Goal: Task Accomplishment & Management: Use online tool/utility

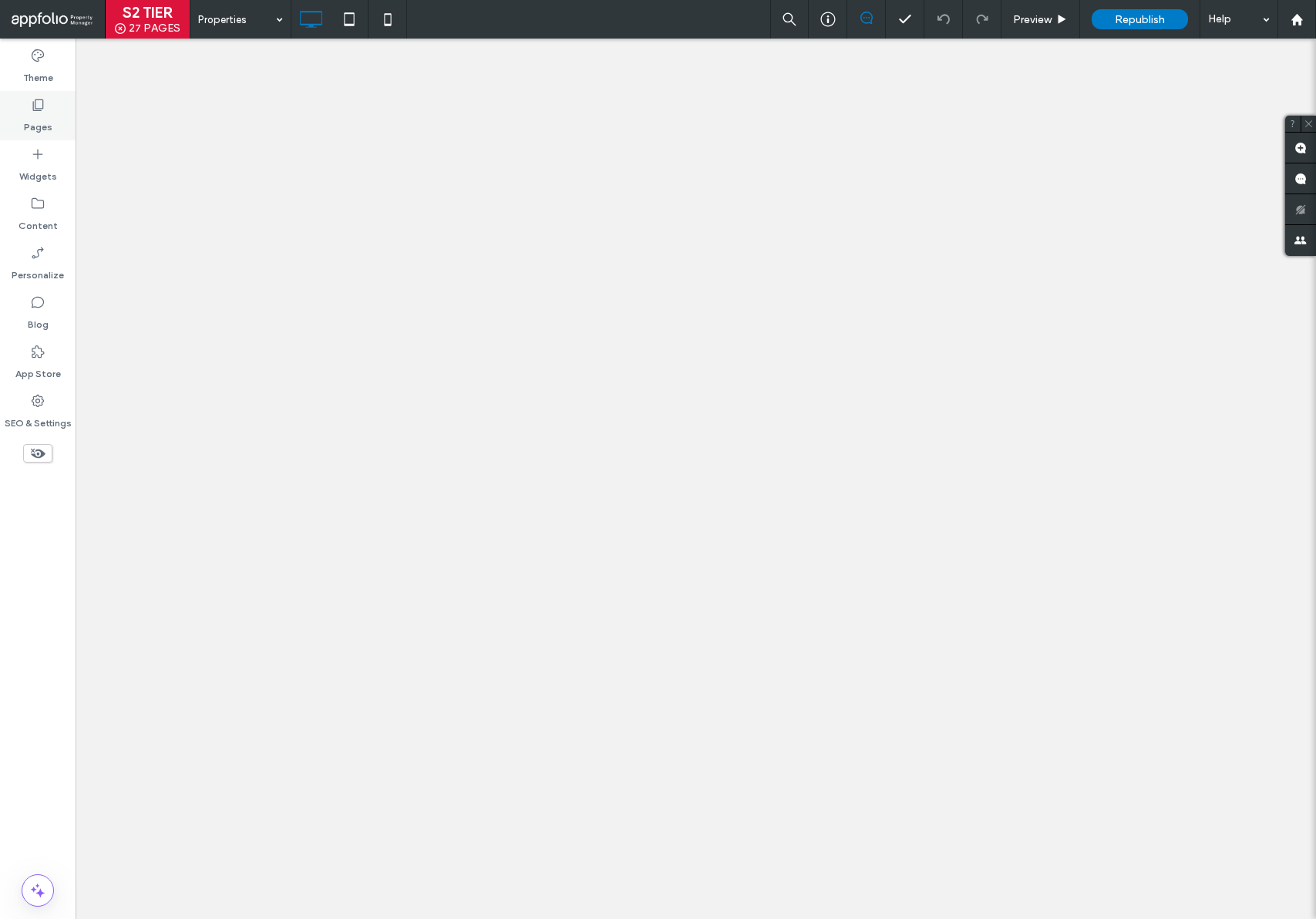
click at [47, 113] on label "Pages" at bounding box center [38, 123] width 29 height 22
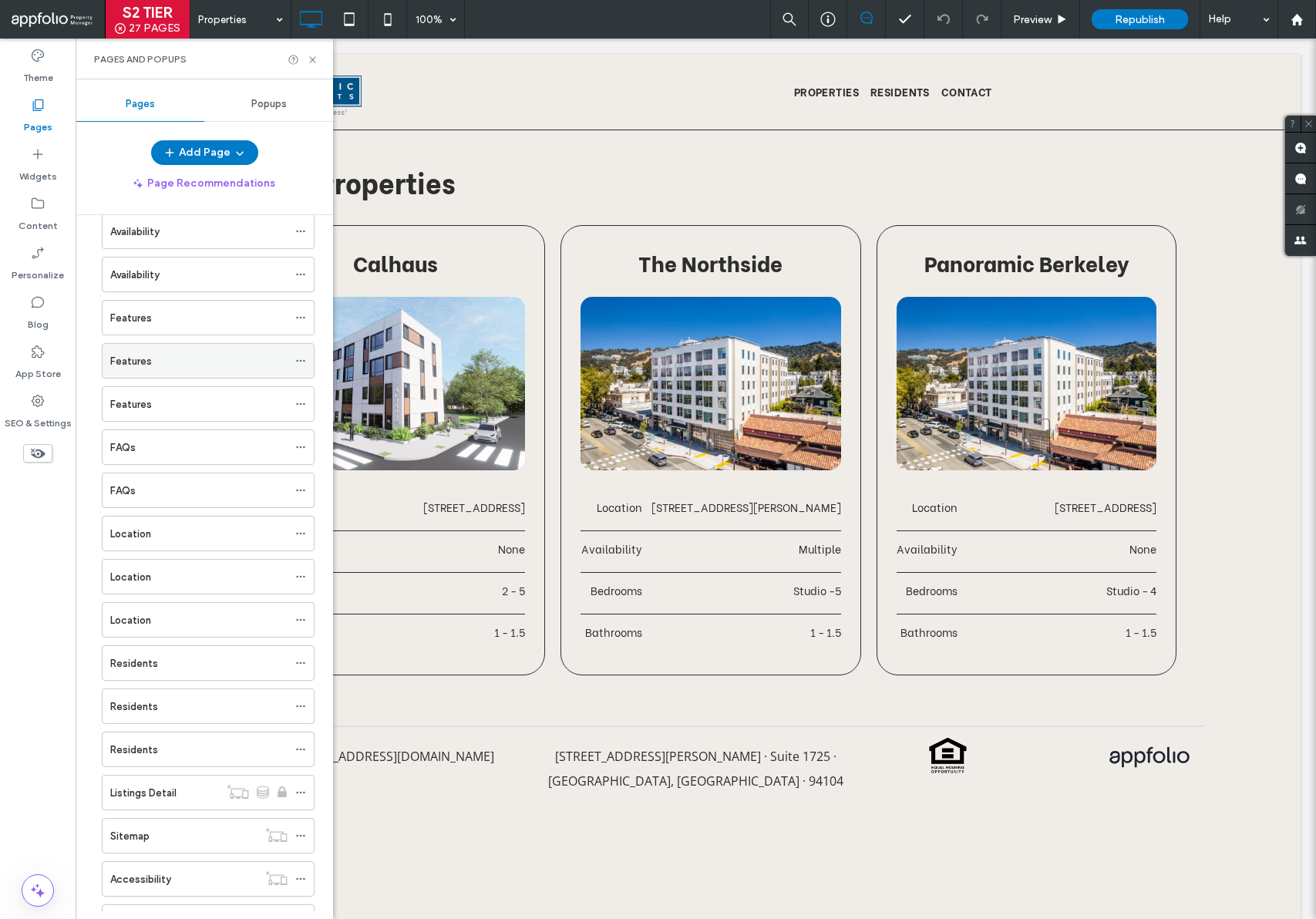
scroll to position [237, 0]
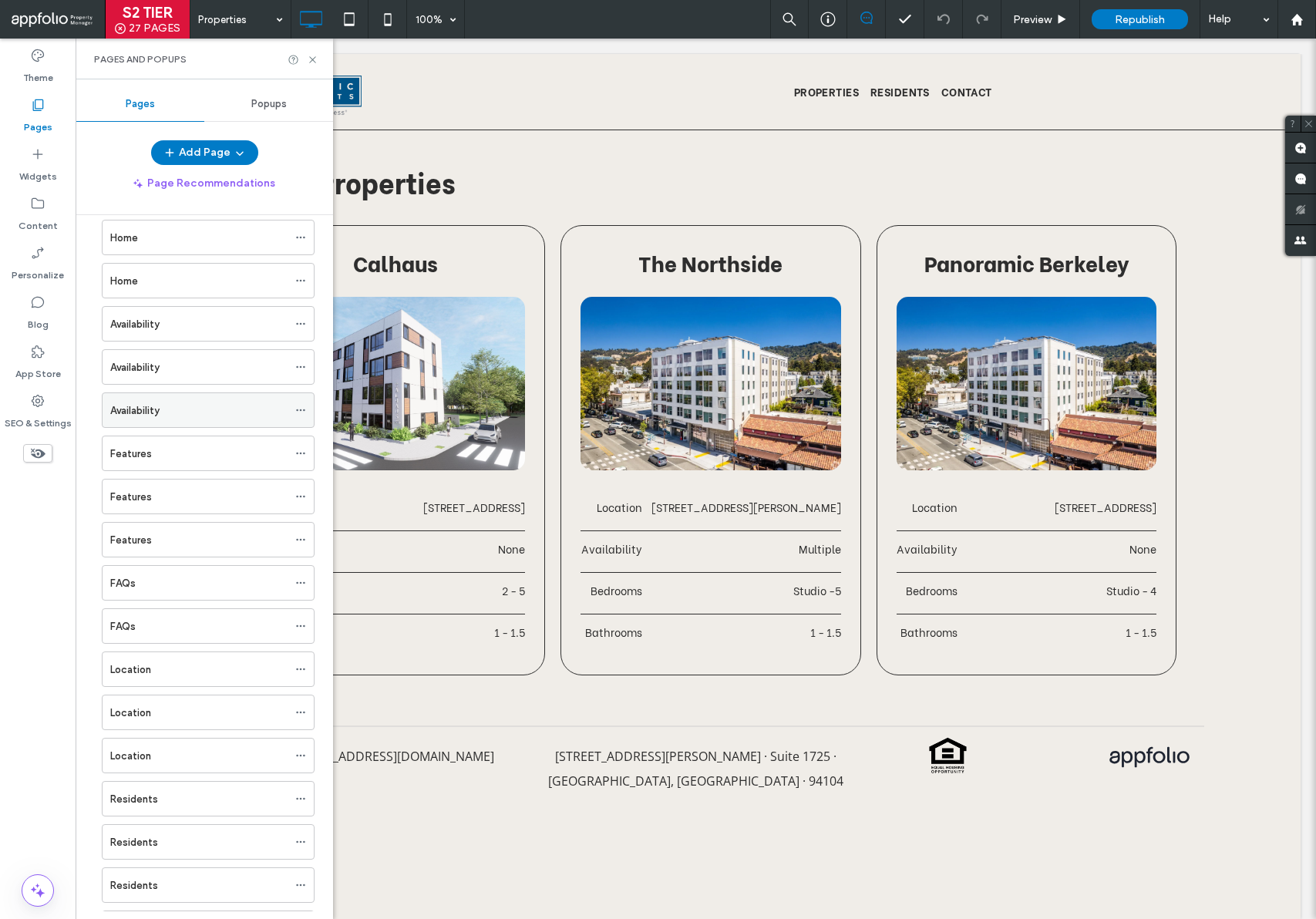
click at [185, 406] on div "Availability" at bounding box center [199, 410] width 177 height 16
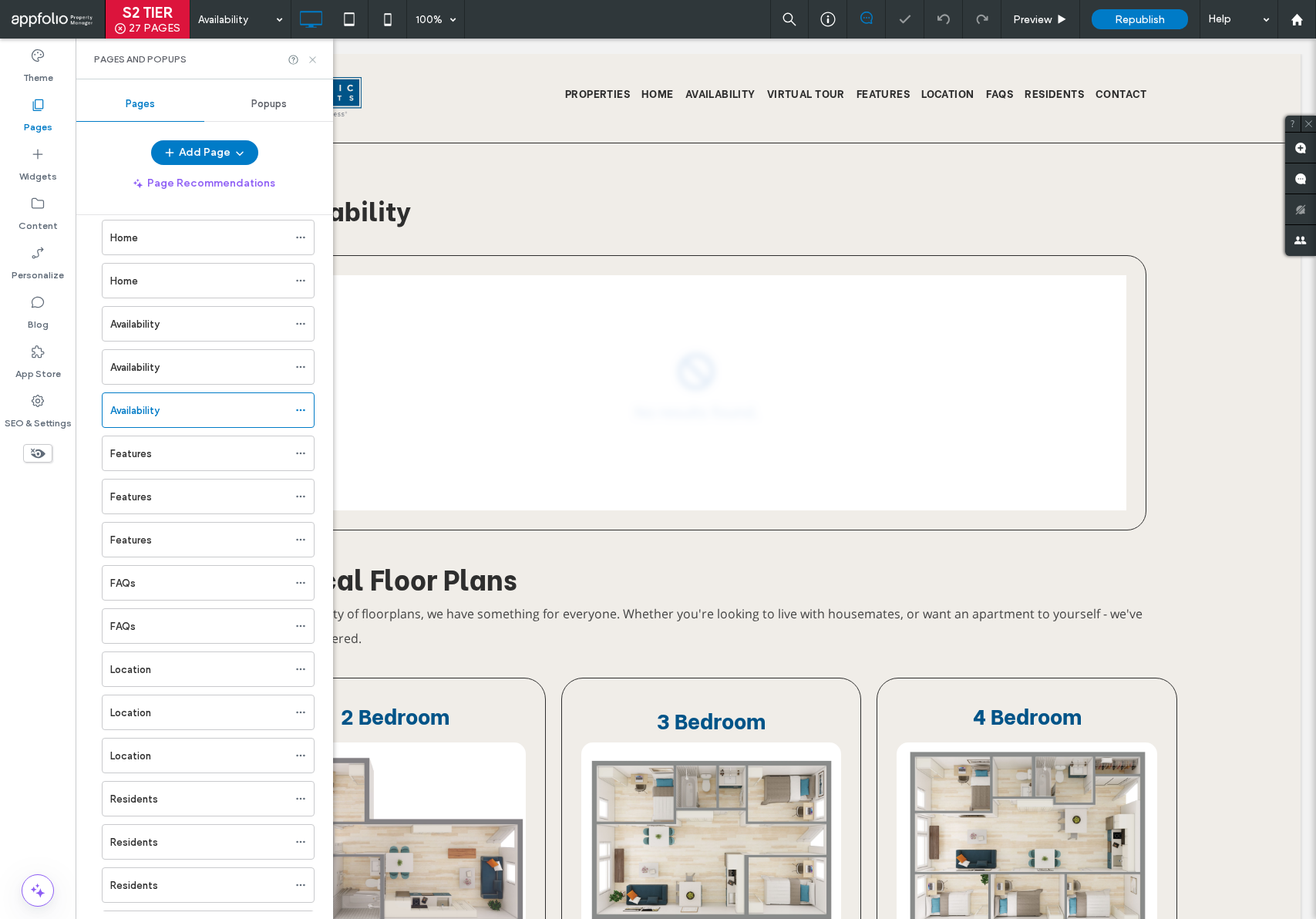
click at [314, 56] on icon at bounding box center [312, 59] width 11 height 11
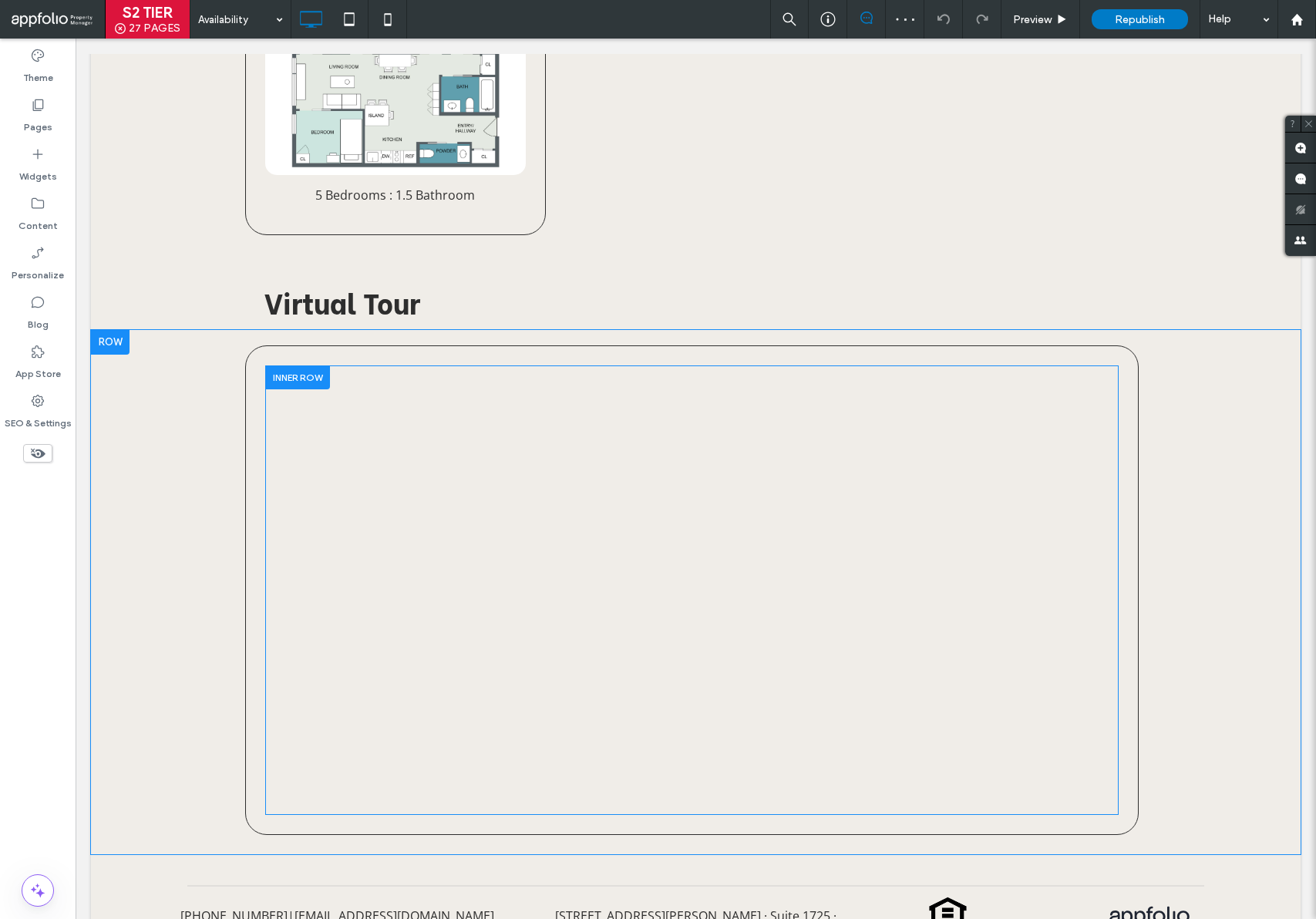
scroll to position [1574, 0]
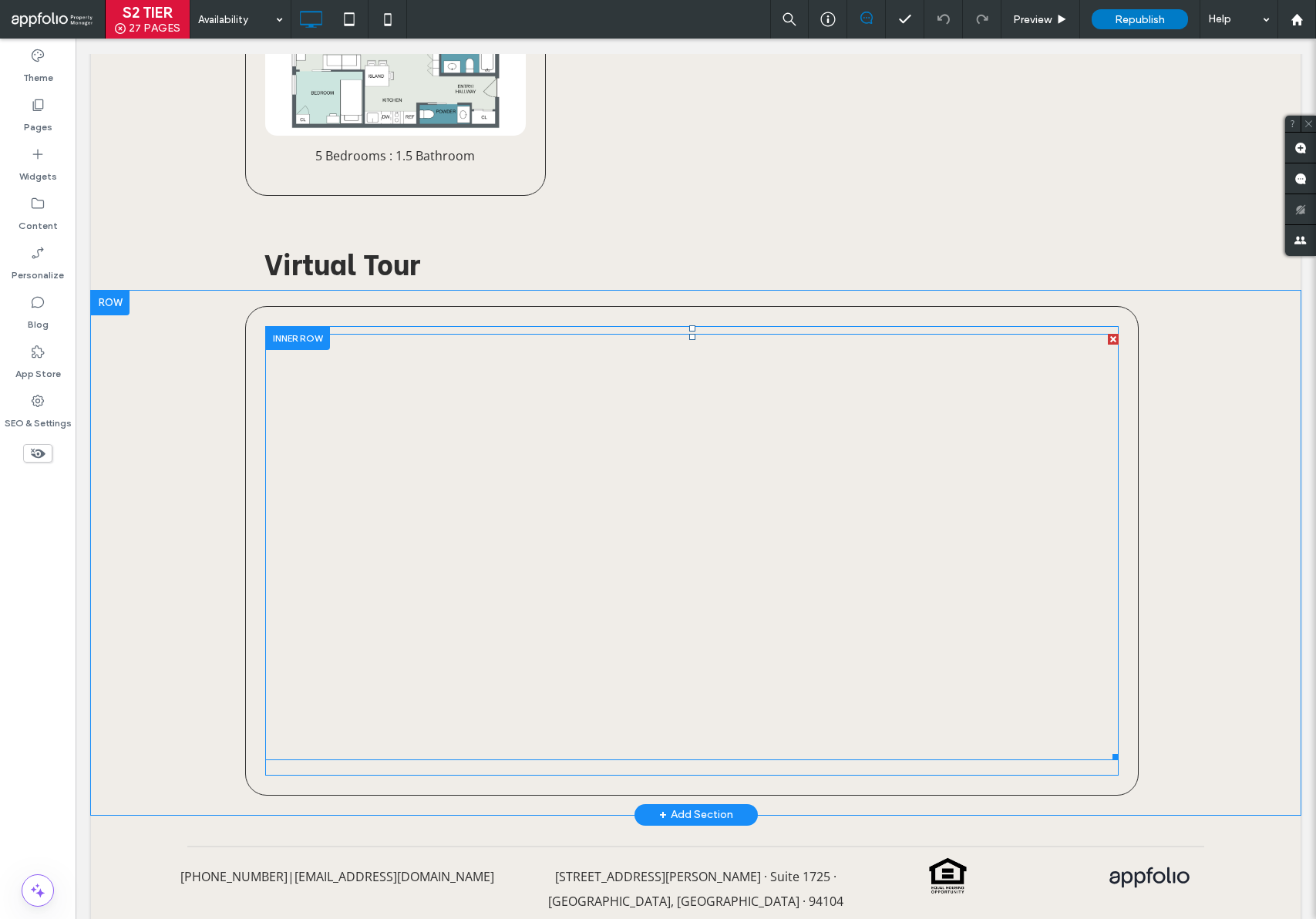
click at [606, 519] on span at bounding box center [691, 547] width 853 height 426
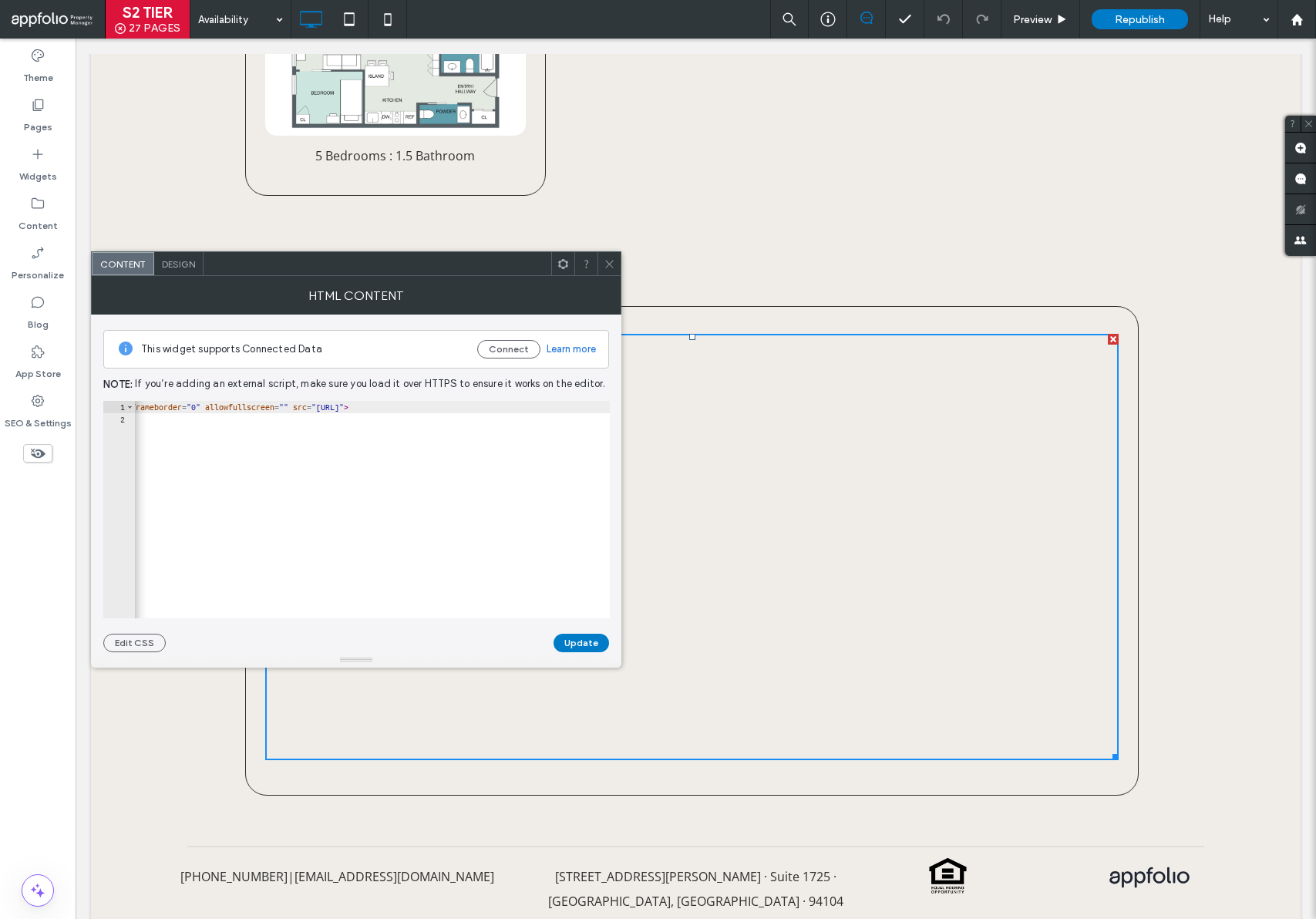
scroll to position [0, 48]
drag, startPoint x: 386, startPoint y: 407, endPoint x: 318, endPoint y: 538, distance: 147.6
click at [127, 431] on div "**********" at bounding box center [356, 509] width 506 height 217
drag, startPoint x: 465, startPoint y: 611, endPoint x: 591, endPoint y: 588, distance: 128.1
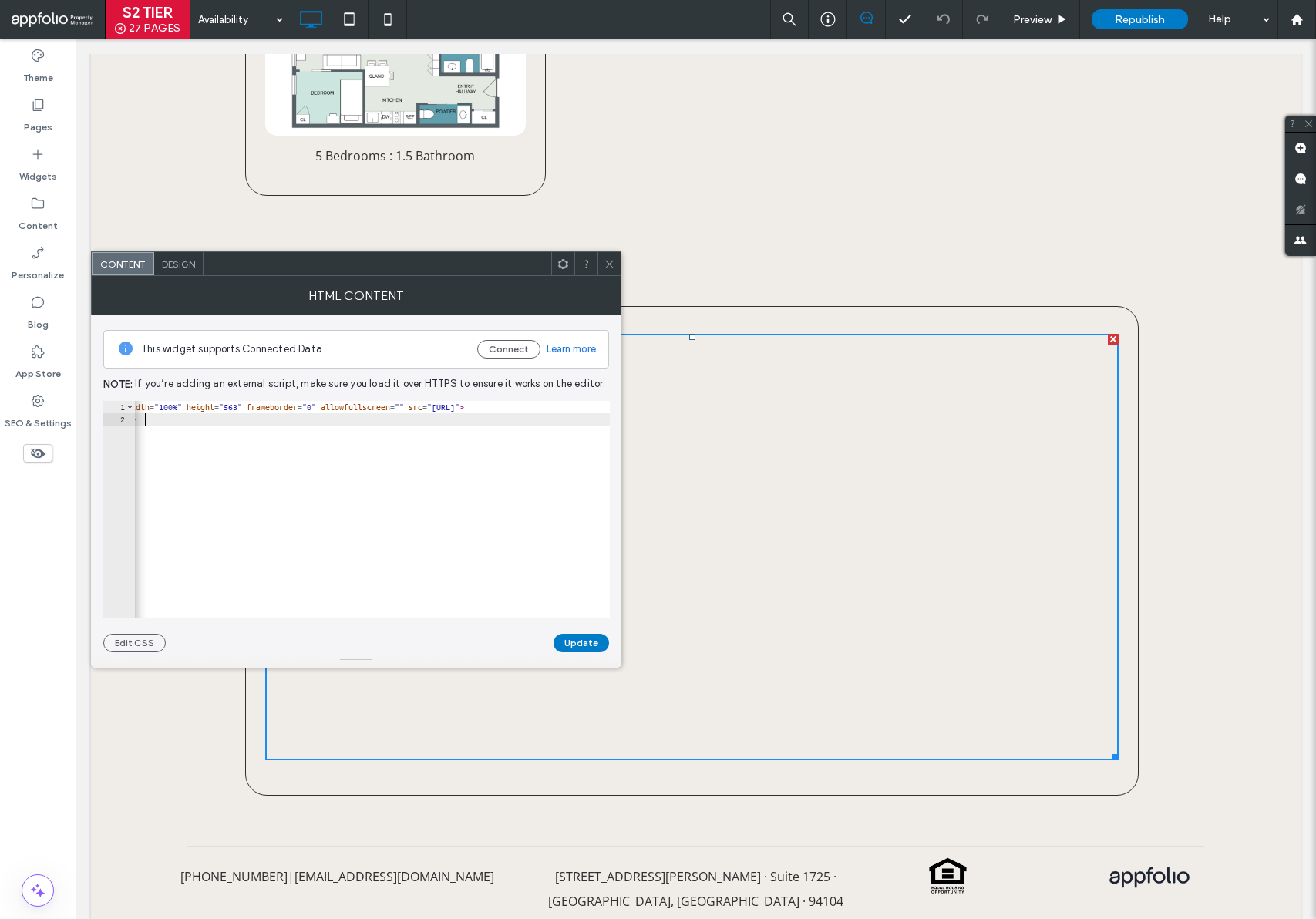
drag, startPoint x: 592, startPoint y: 447, endPoint x: 591, endPoint y: 433, distance: 14.0
click at [592, 443] on div "< iframe width = "100%" height = "563" frameborder = "0" allowfullscreen = "" s…" at bounding box center [406, 516] width 639 height 231
drag, startPoint x: 595, startPoint y: 407, endPoint x: 386, endPoint y: 401, distance: 209.1
click at [386, 401] on div "< iframe width = "100%" height = "563" frameborder = "0" allowfullscreen = "" s…" at bounding box center [290, 516] width 639 height 231
paste textarea "*********"
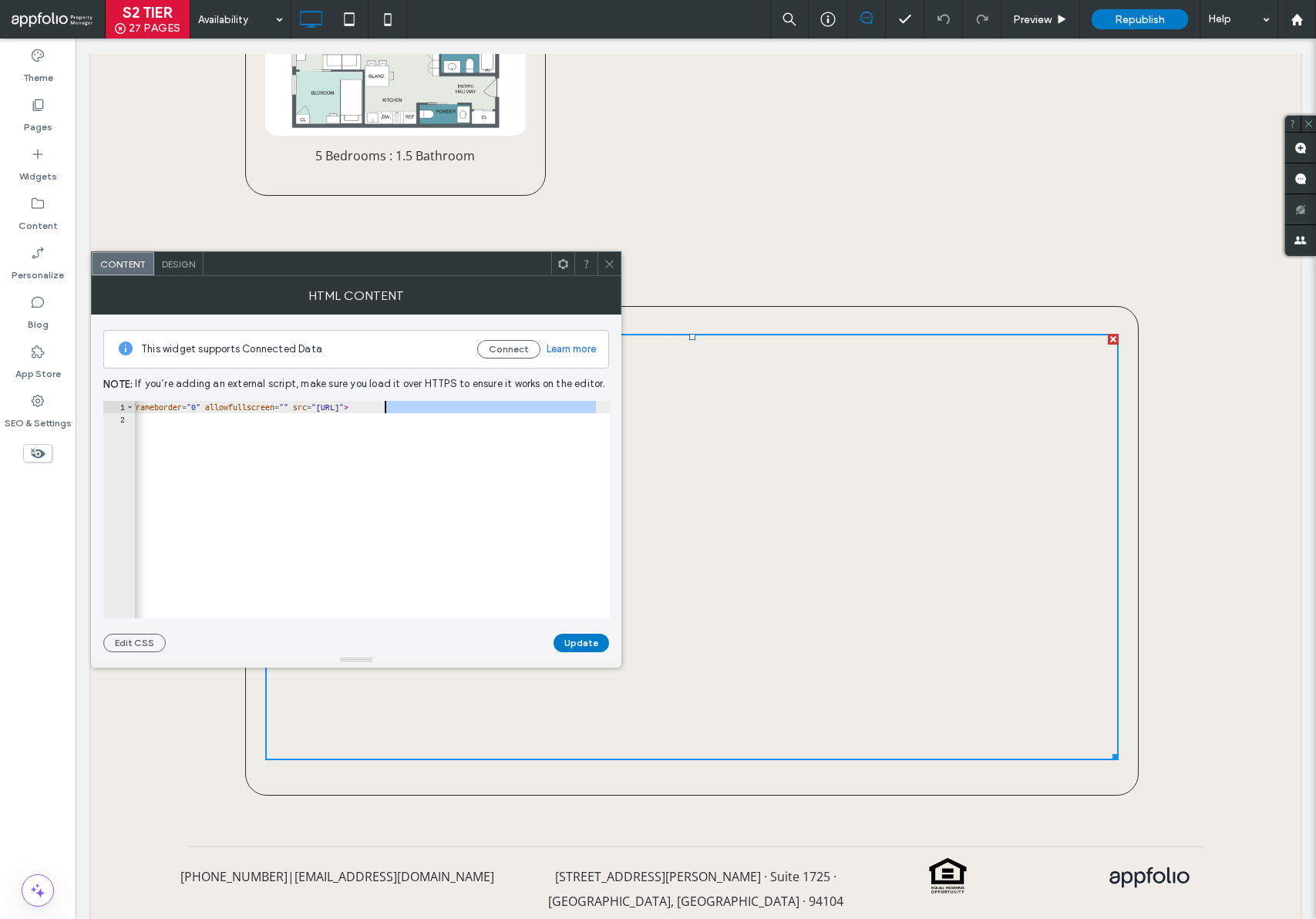
type textarea "**********"
click at [577, 644] on button "Update" at bounding box center [581, 643] width 55 height 18
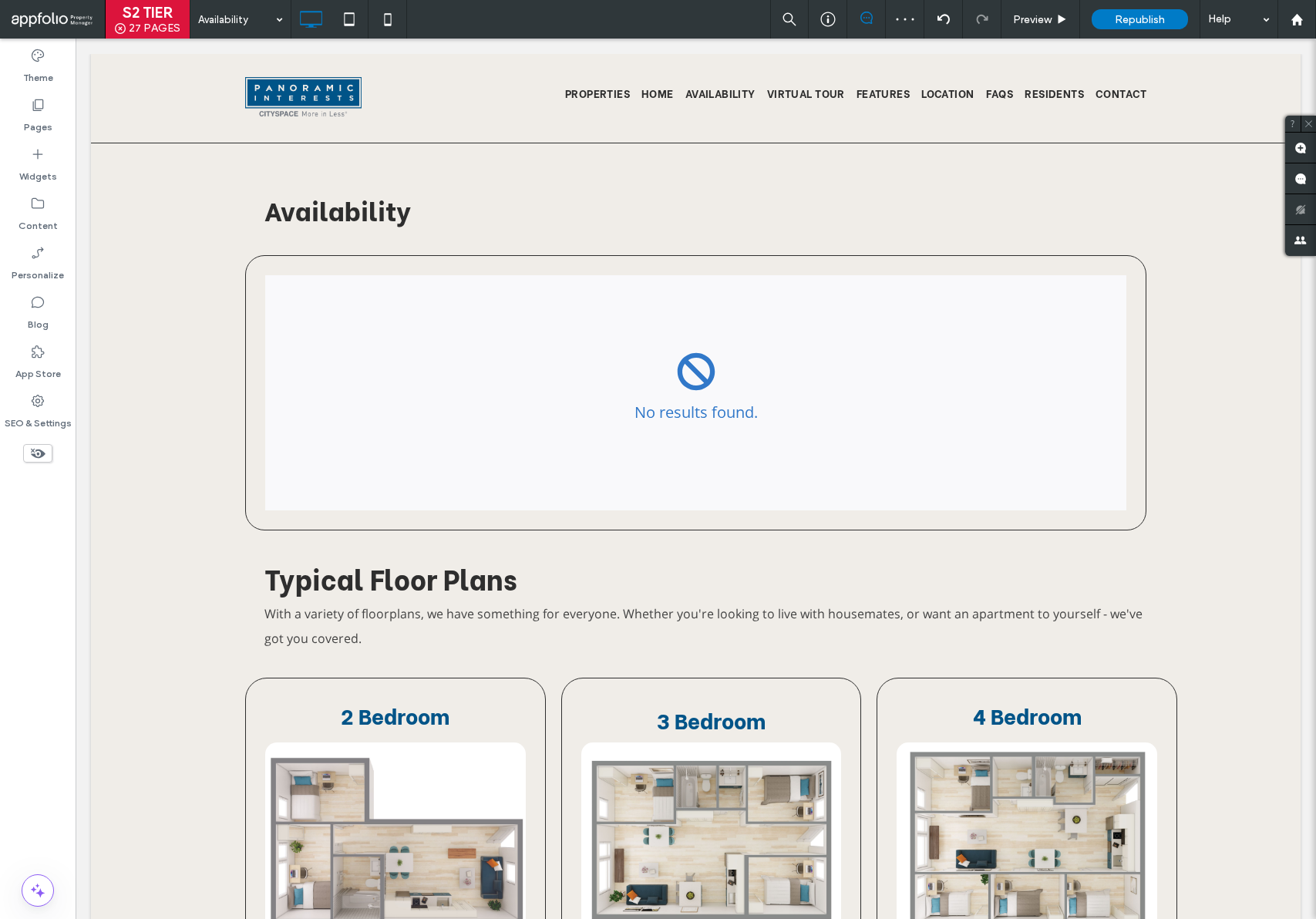
scroll to position [1574, 0]
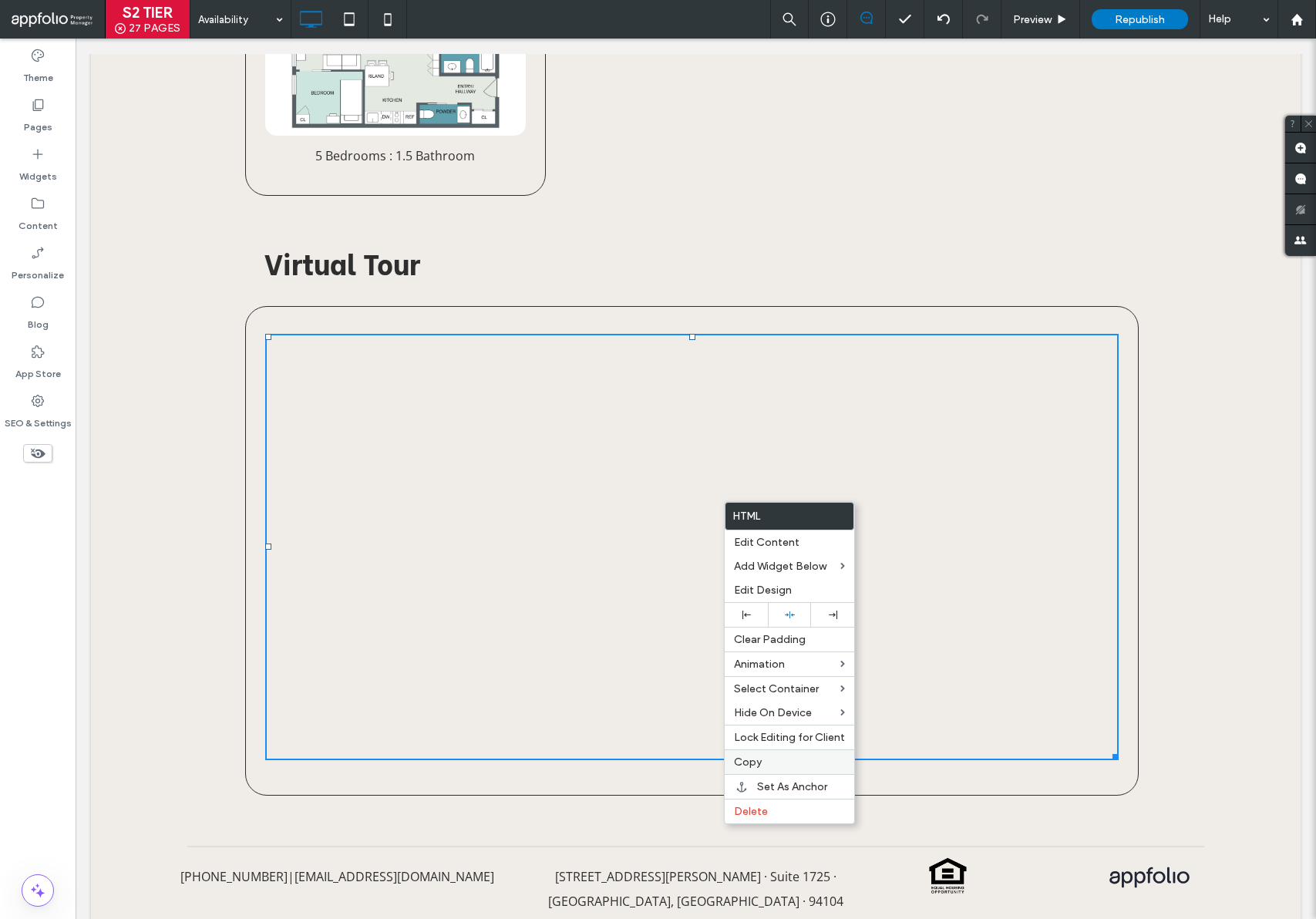
click at [770, 758] on label "Copy" at bounding box center [789, 762] width 111 height 13
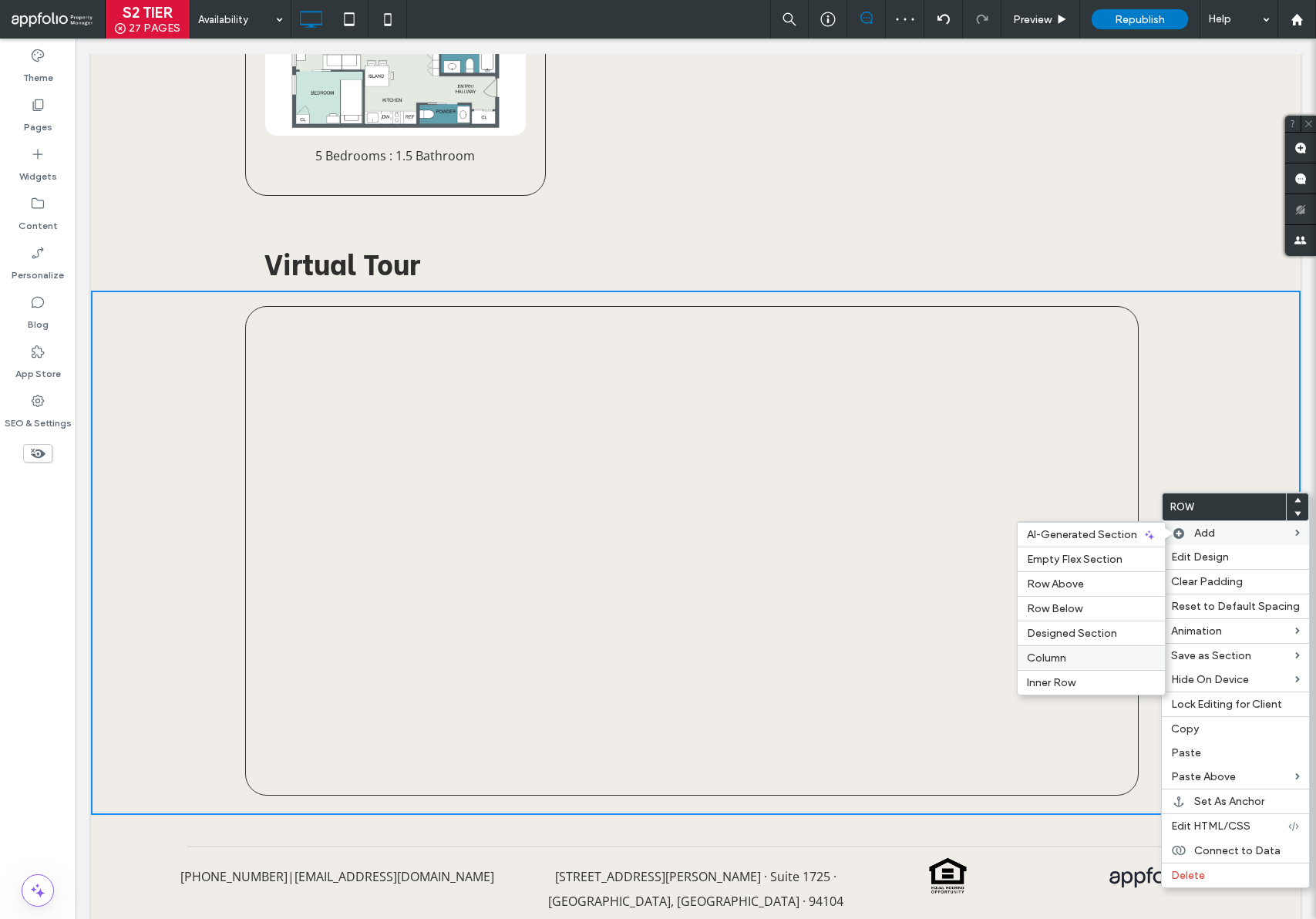
click at [1065, 652] on label "Column" at bounding box center [1091, 658] width 129 height 13
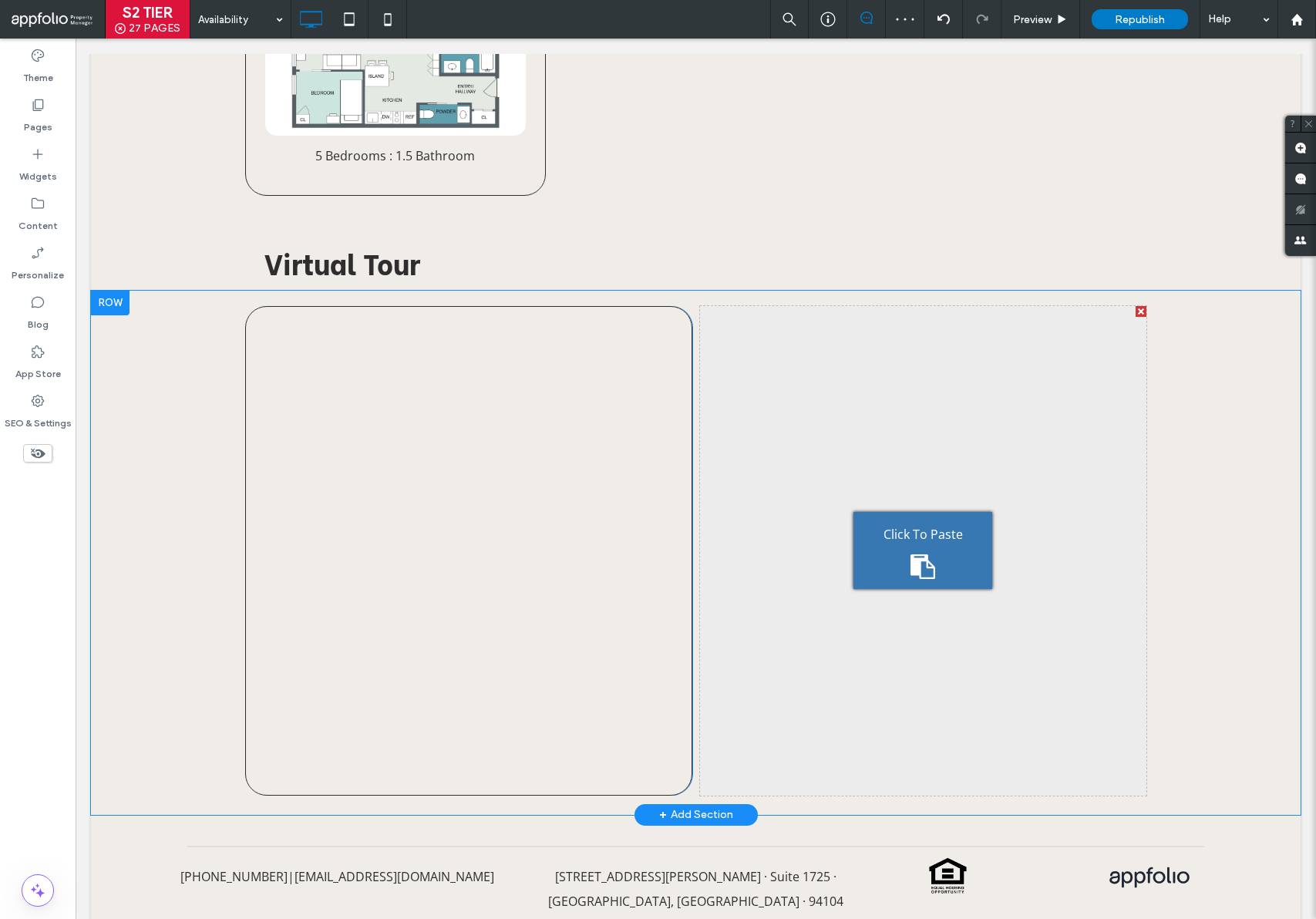
drag, startPoint x: 913, startPoint y: 550, endPoint x: 989, endPoint y: 586, distance: 84.1
click at [913, 554] on icon at bounding box center [923, 566] width 25 height 25
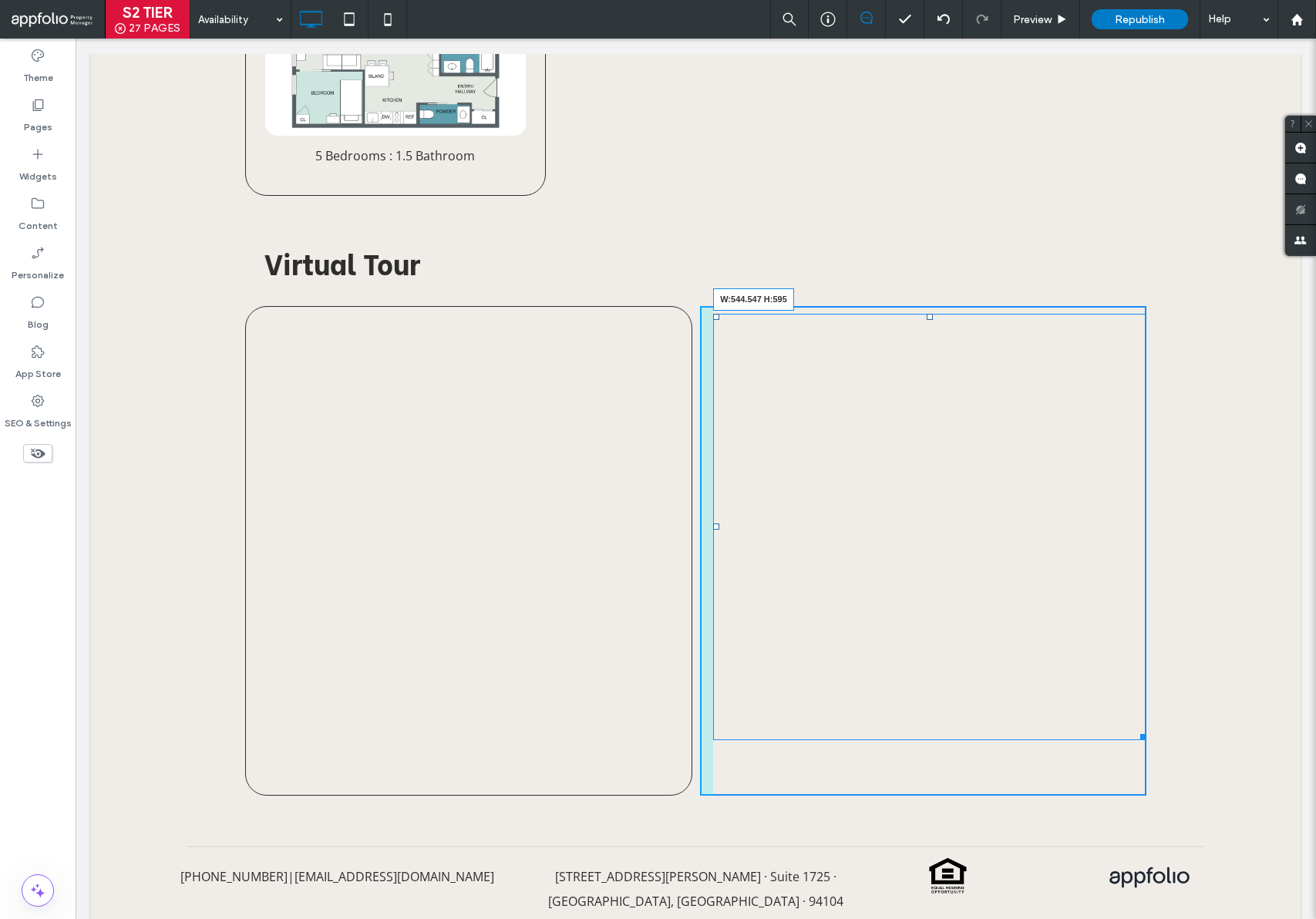
drag, startPoint x: 1128, startPoint y: 736, endPoint x: 1198, endPoint y: 797, distance: 92.8
click at [1135, 740] on div at bounding box center [1141, 734] width 11 height 11
drag, startPoint x: 1123, startPoint y: 760, endPoint x: 1247, endPoint y: 784, distance: 126.3
click at [1124, 764] on div "Click To Paste Click To Paste W:545.547 H:599" at bounding box center [923, 550] width 446 height 490
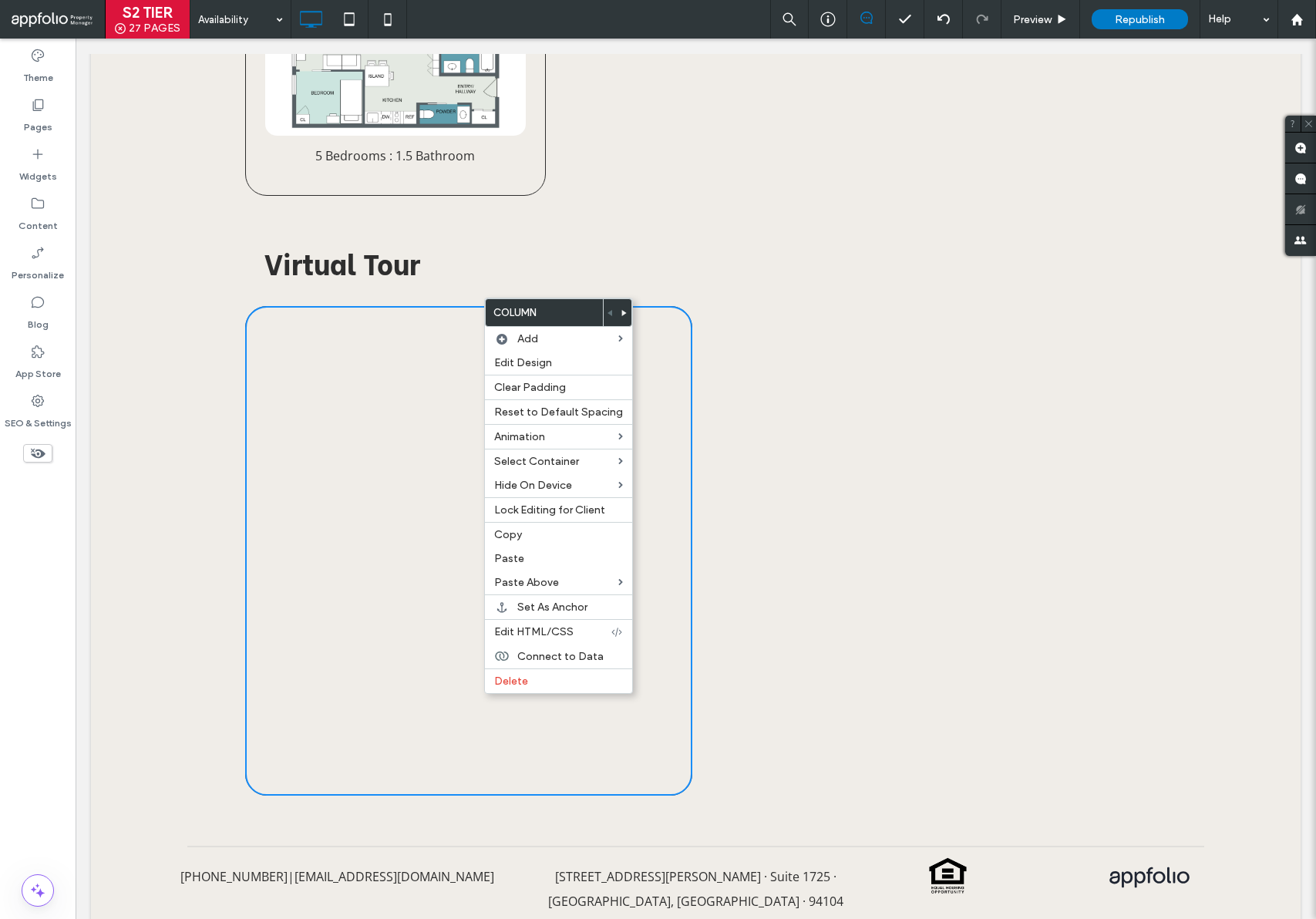
drag, startPoint x: 932, startPoint y: 216, endPoint x: 923, endPoint y: 216, distance: 9.0
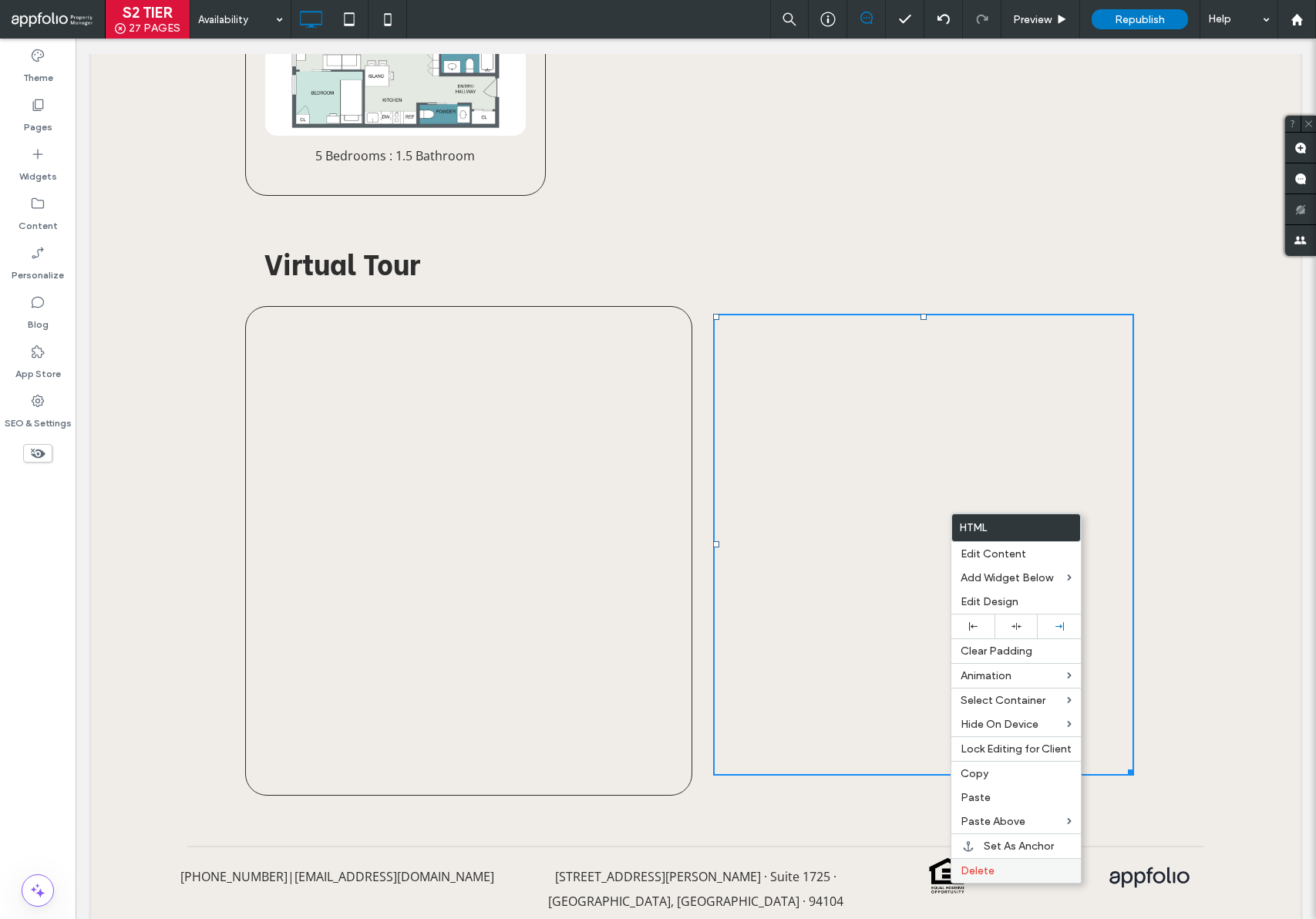
click at [998, 872] on label "Delete" at bounding box center [1016, 871] width 111 height 13
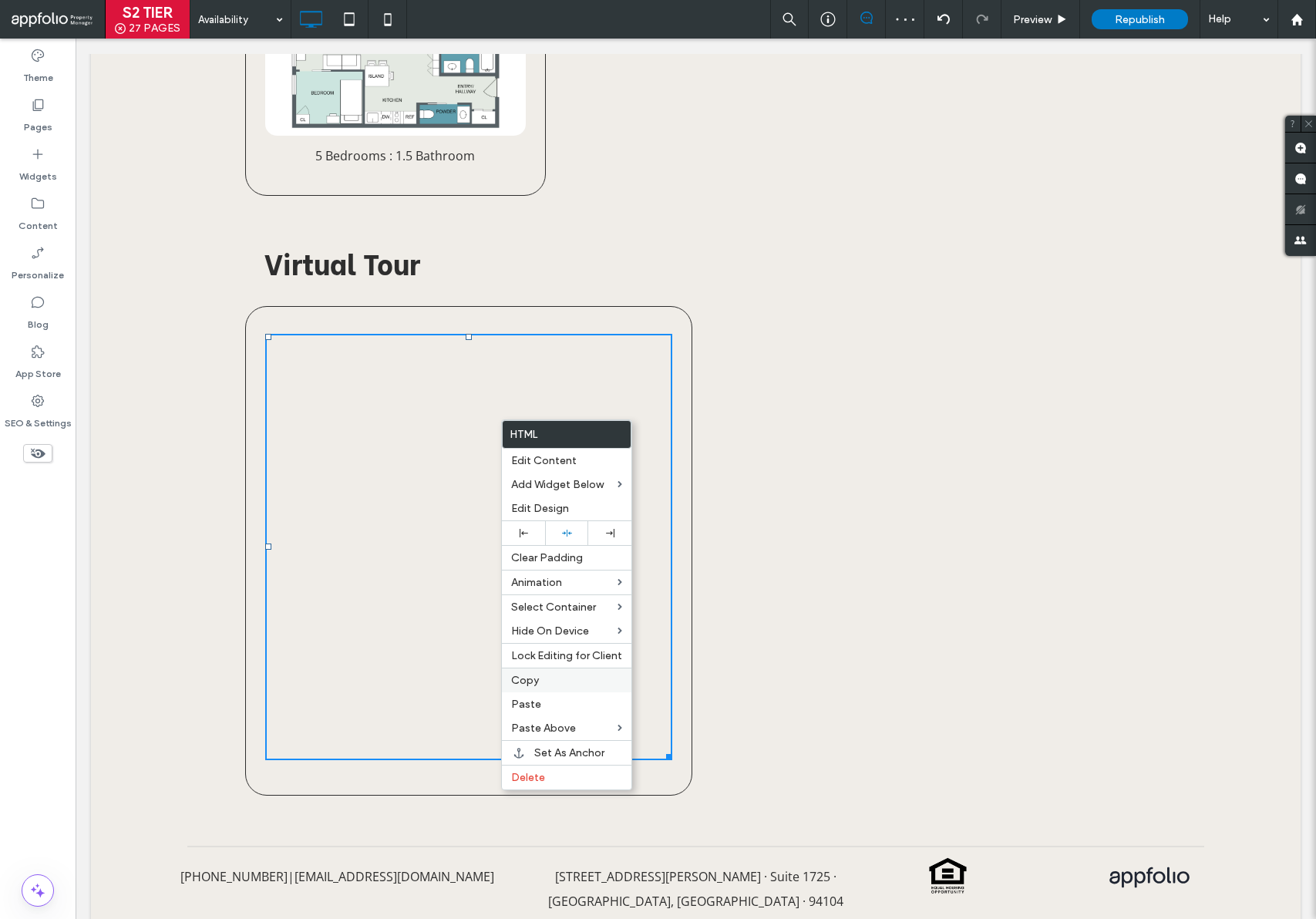
click at [545, 685] on label "Copy" at bounding box center [566, 680] width 111 height 13
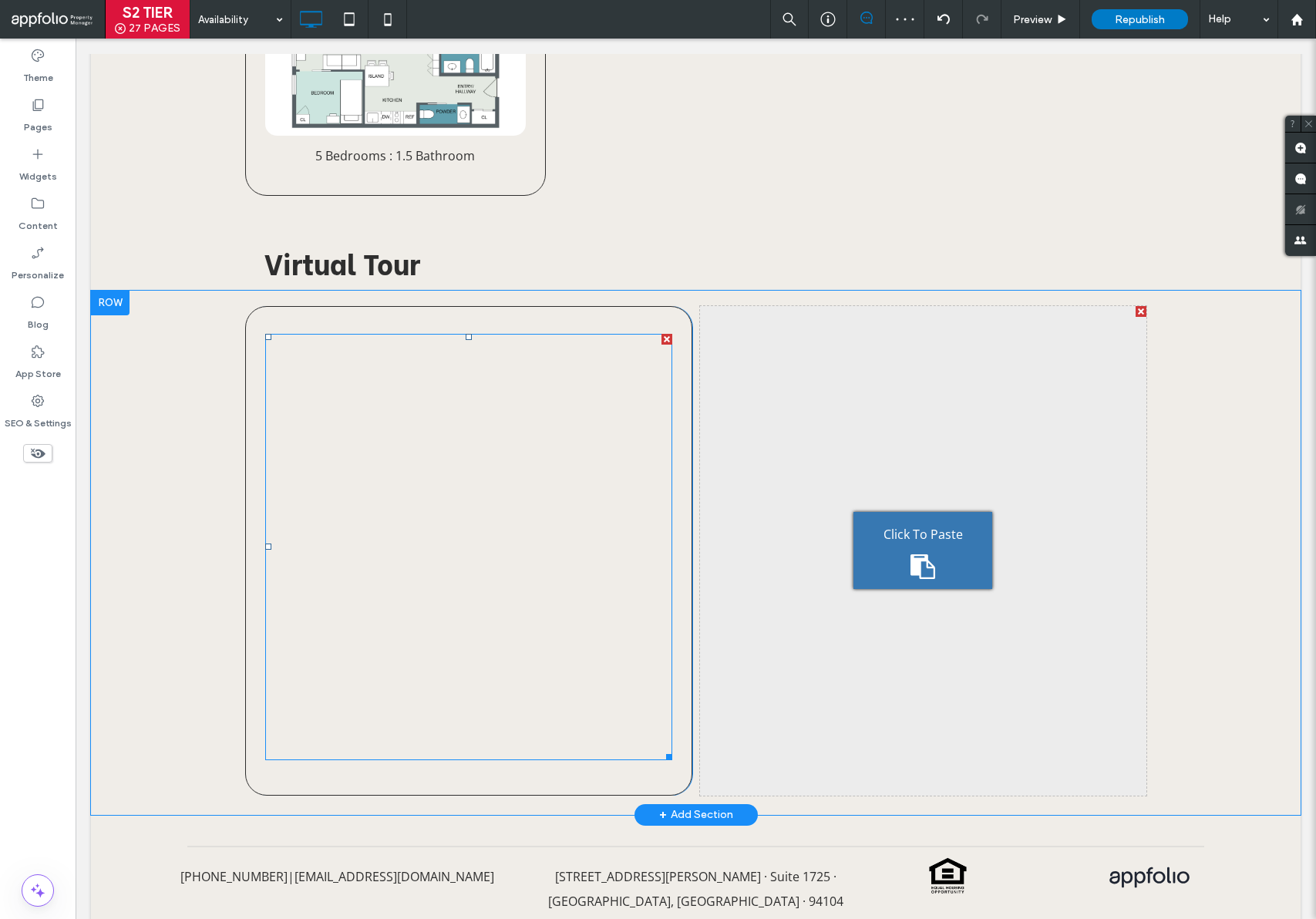
click at [892, 530] on span "Click To Paste" at bounding box center [923, 534] width 79 height 25
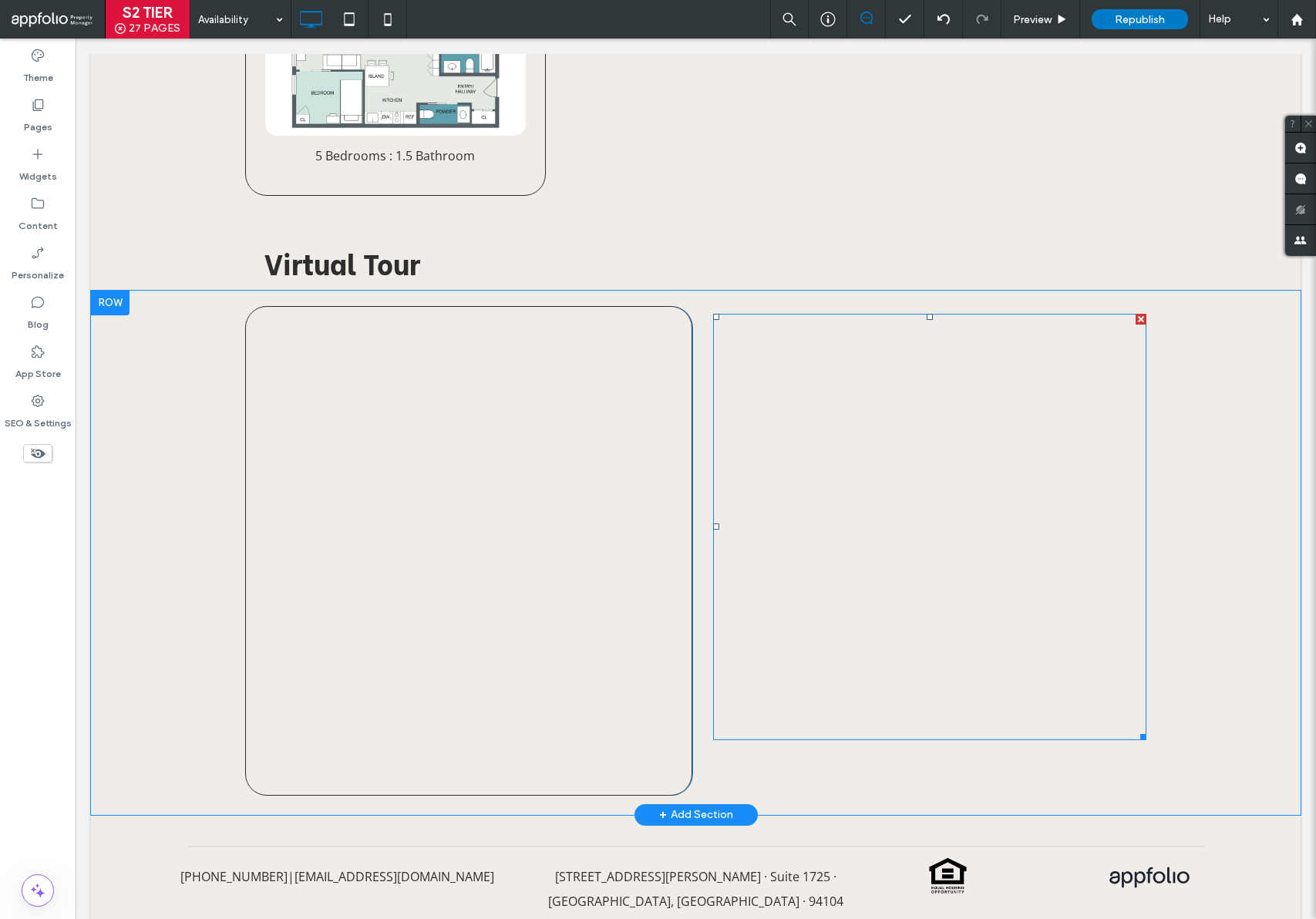
click at [1136, 314] on div at bounding box center [1141, 319] width 10 height 10
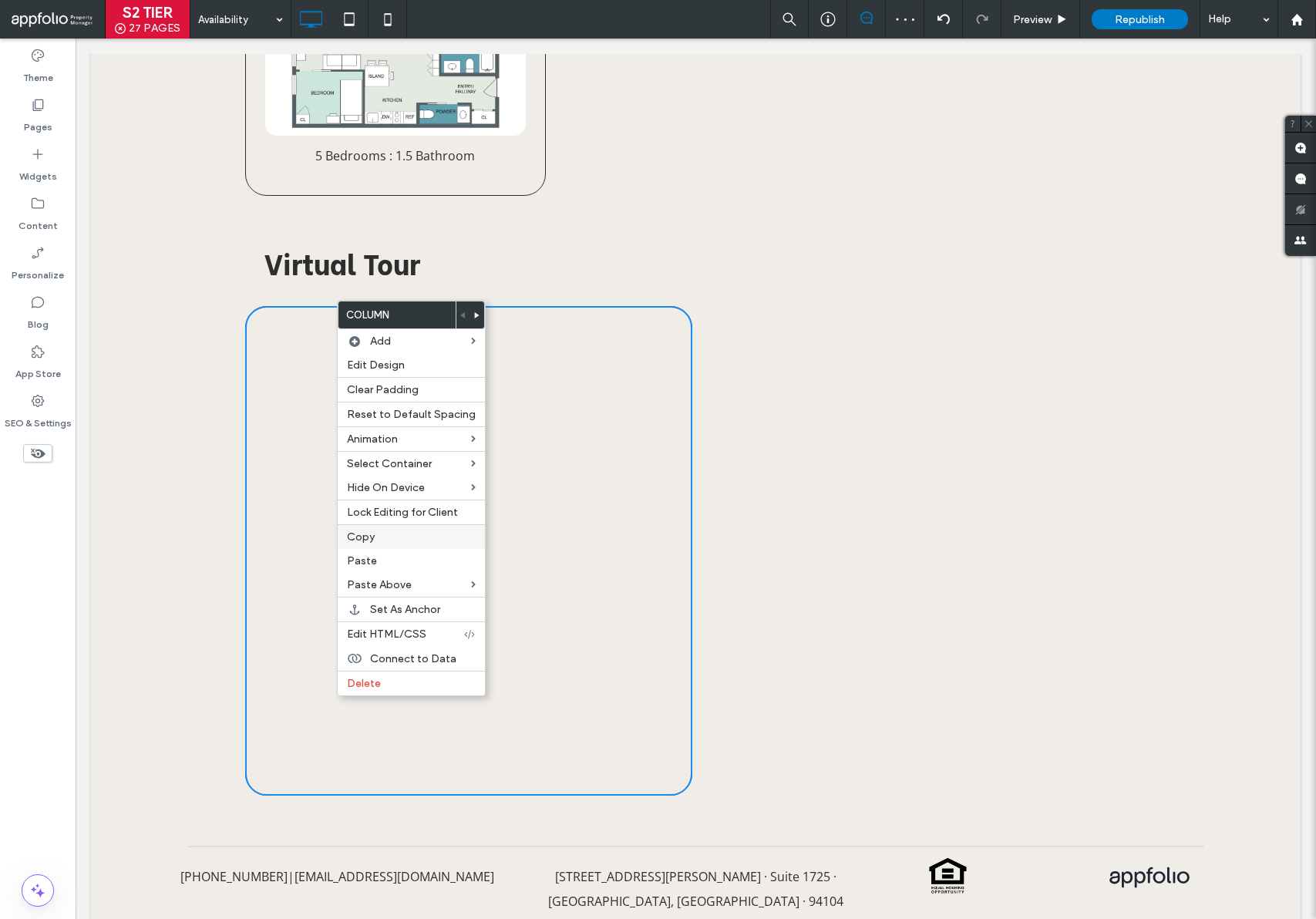
click at [413, 541] on label "Copy" at bounding box center [411, 537] width 129 height 13
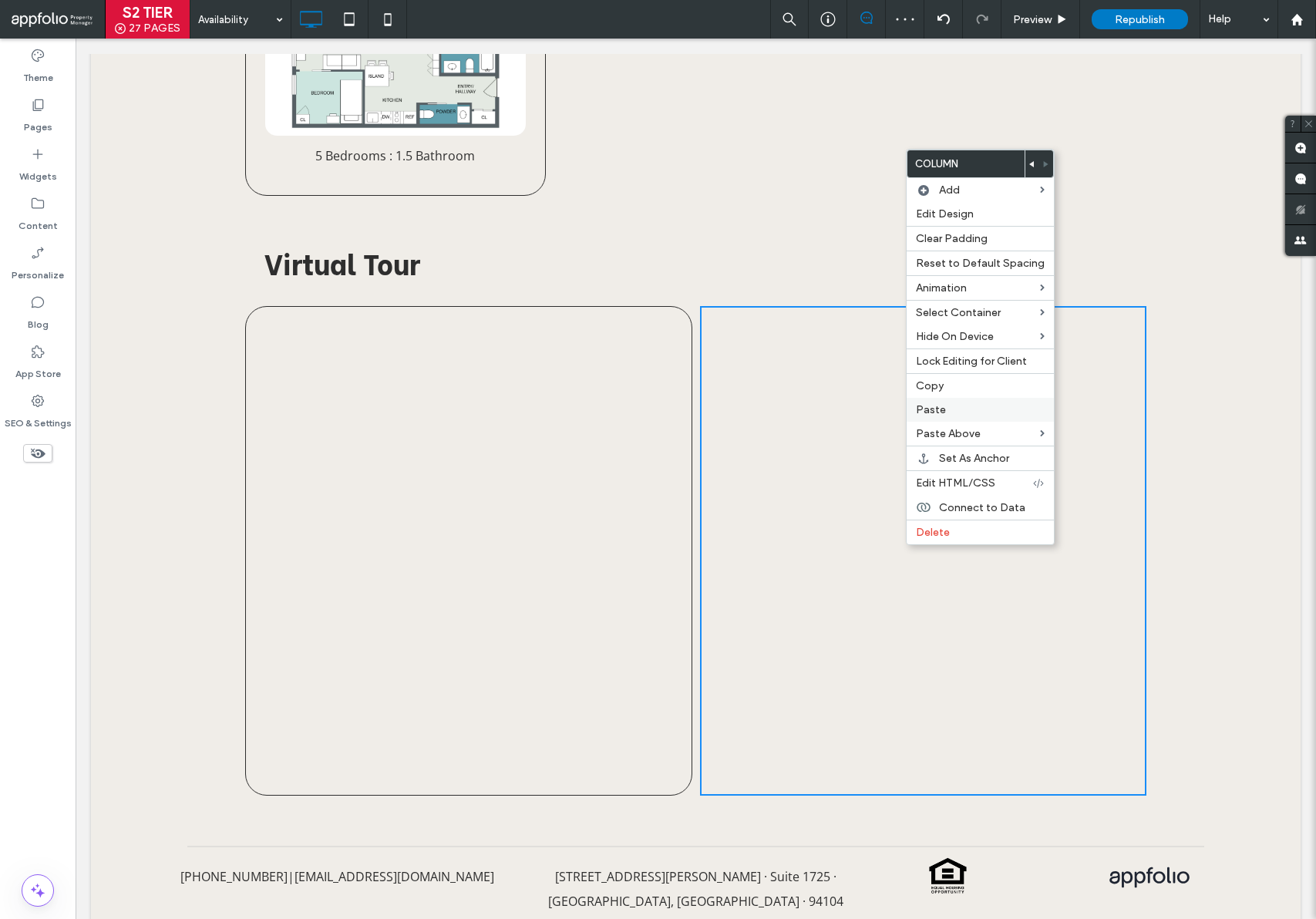
click at [959, 413] on label "Paste" at bounding box center [980, 409] width 129 height 13
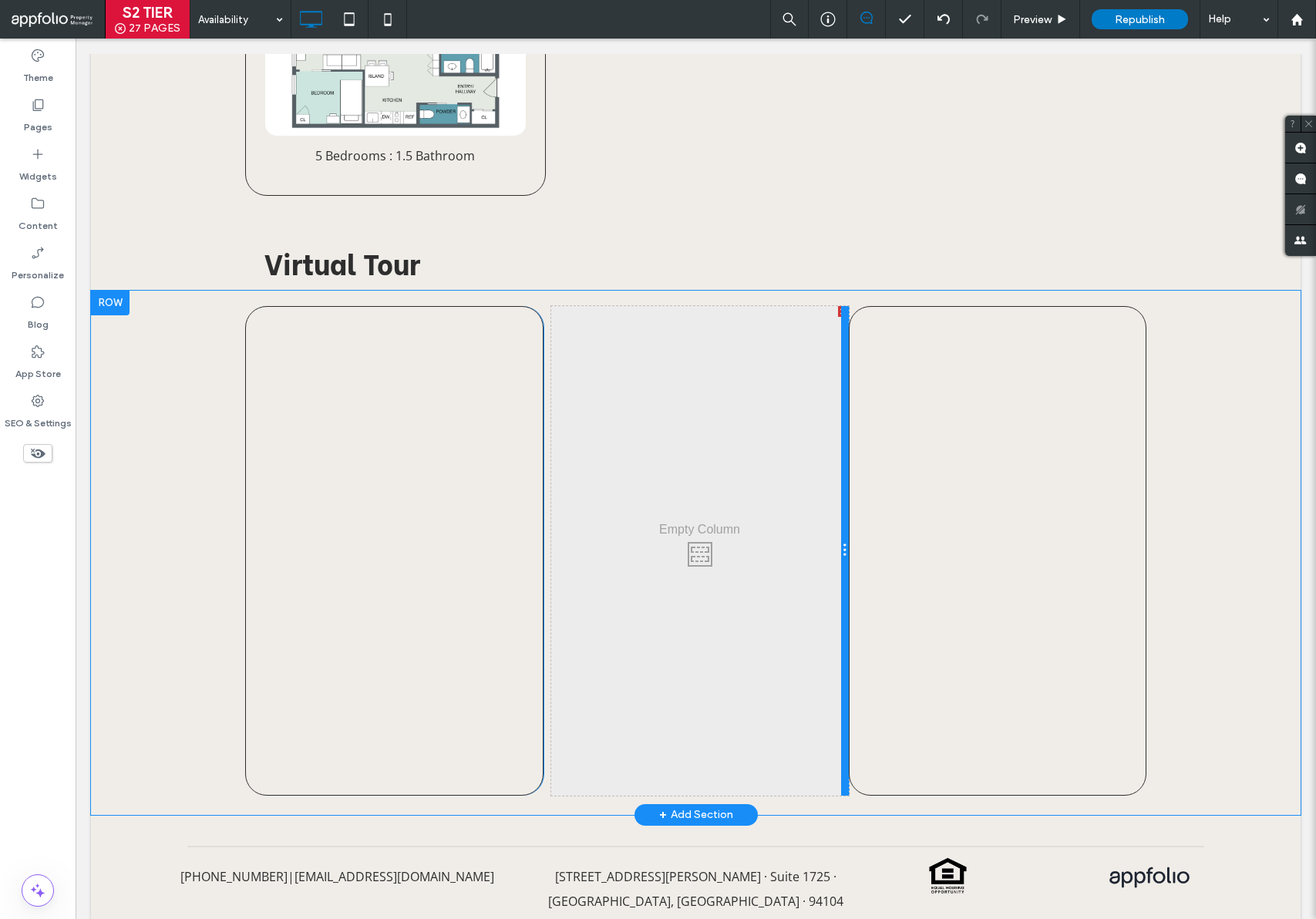
click at [841, 306] on div at bounding box center [845, 550] width 8 height 490
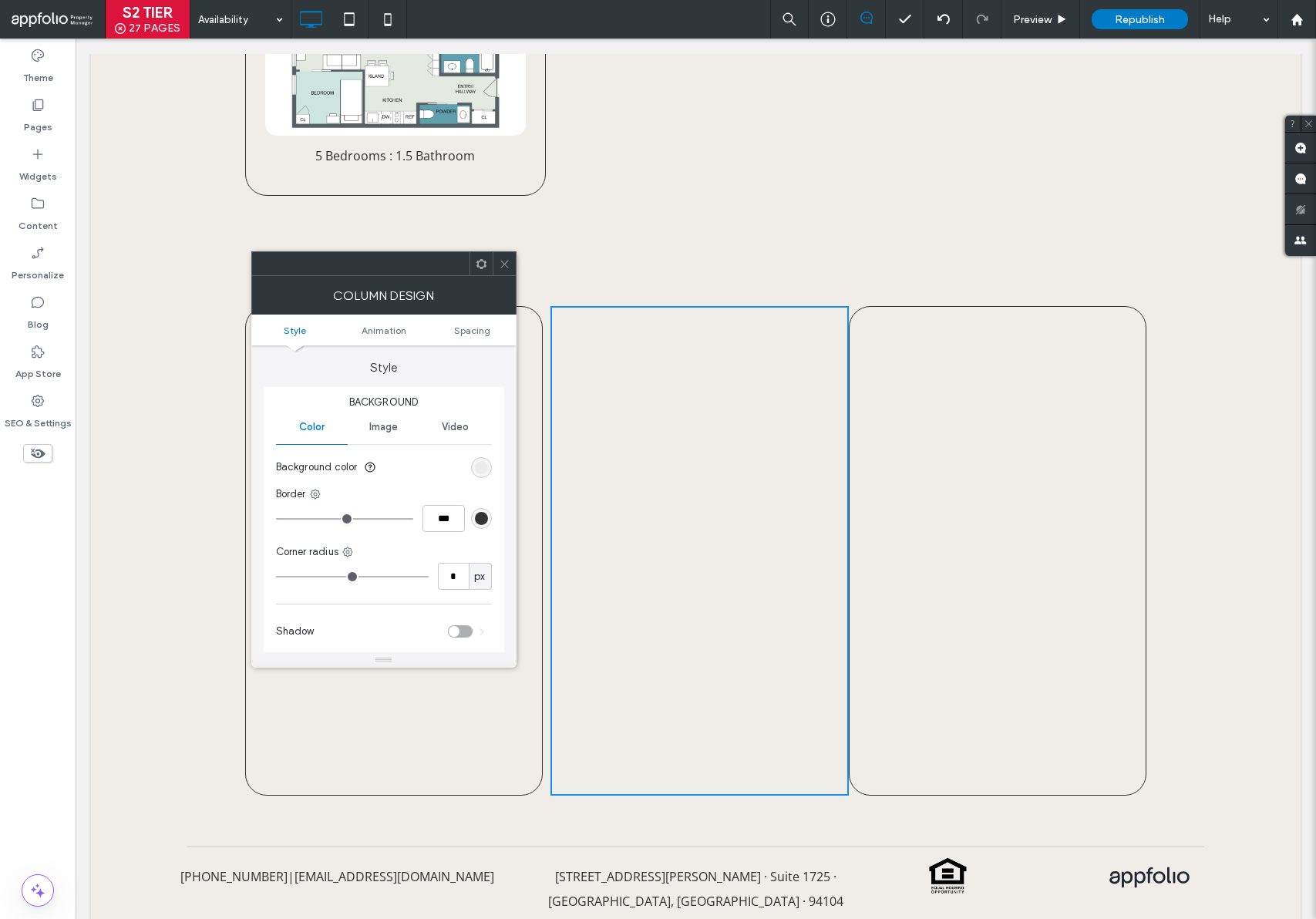
click at [505, 264] on icon at bounding box center [505, 264] width 11 height 11
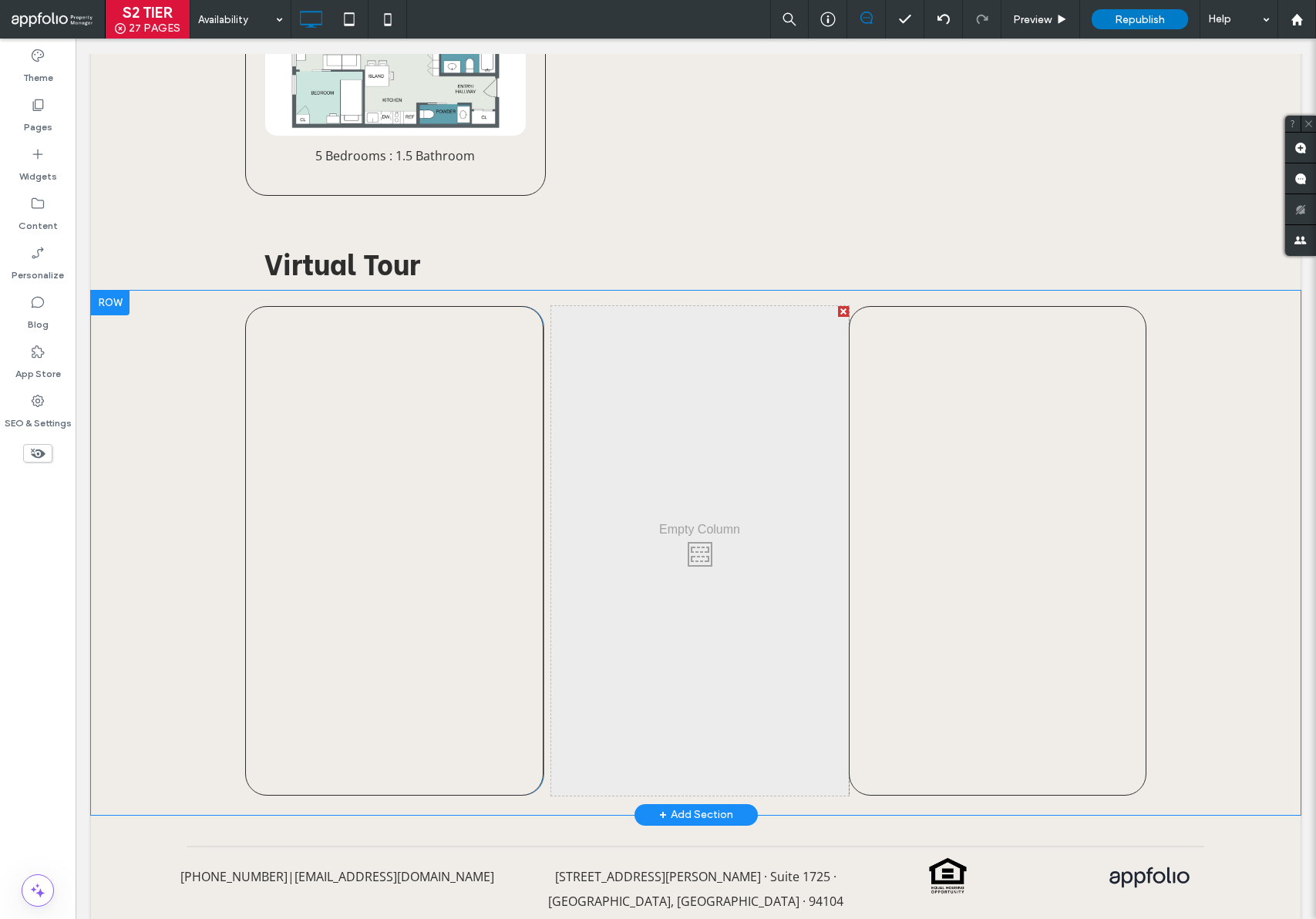
click at [838, 306] on div at bounding box center [843, 311] width 10 height 10
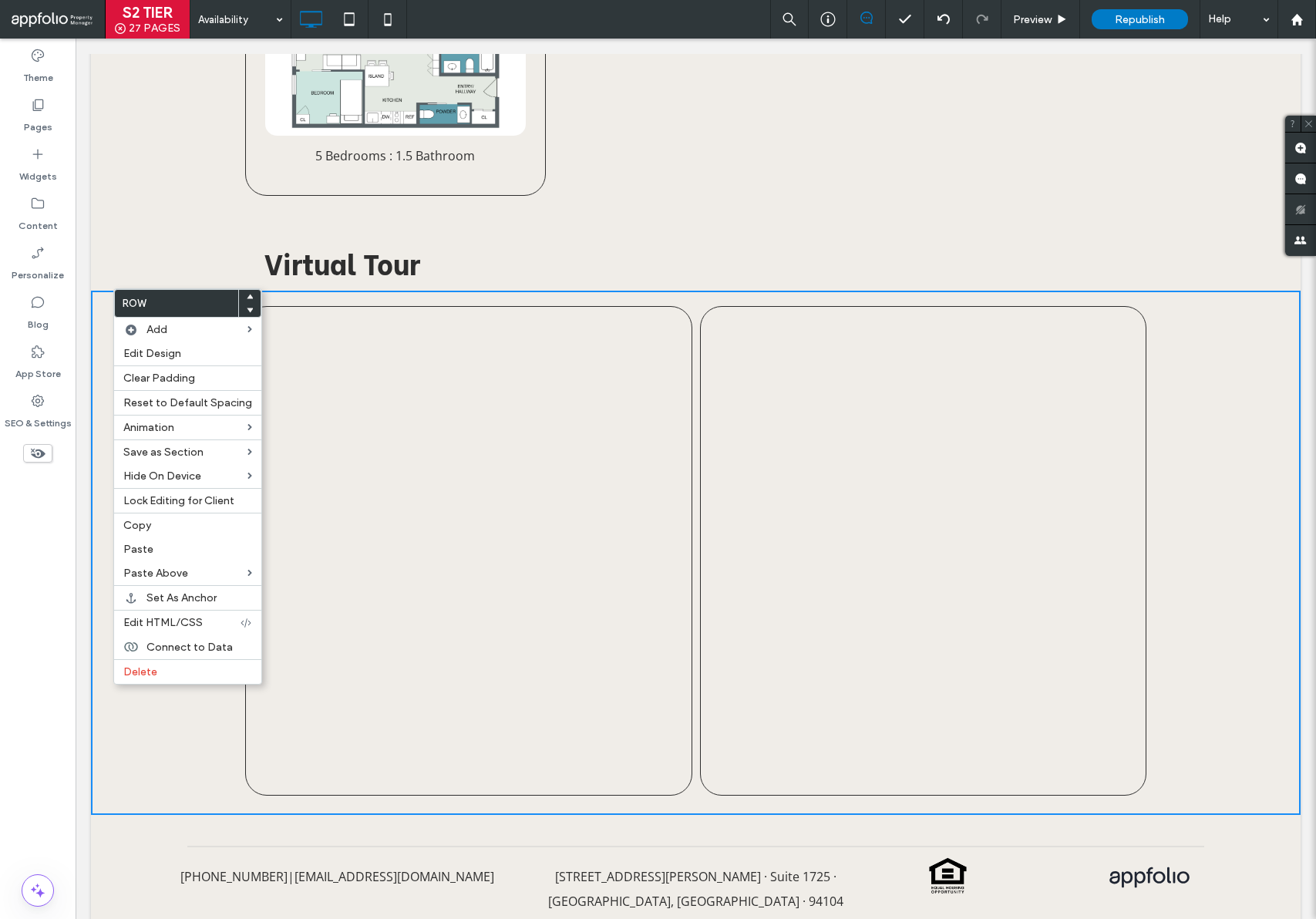
click at [1201, 462] on div "Click To Paste Click To Paste Click To Paste Click To Paste Click To Paste Clic…" at bounding box center [696, 553] width 1209 height 524
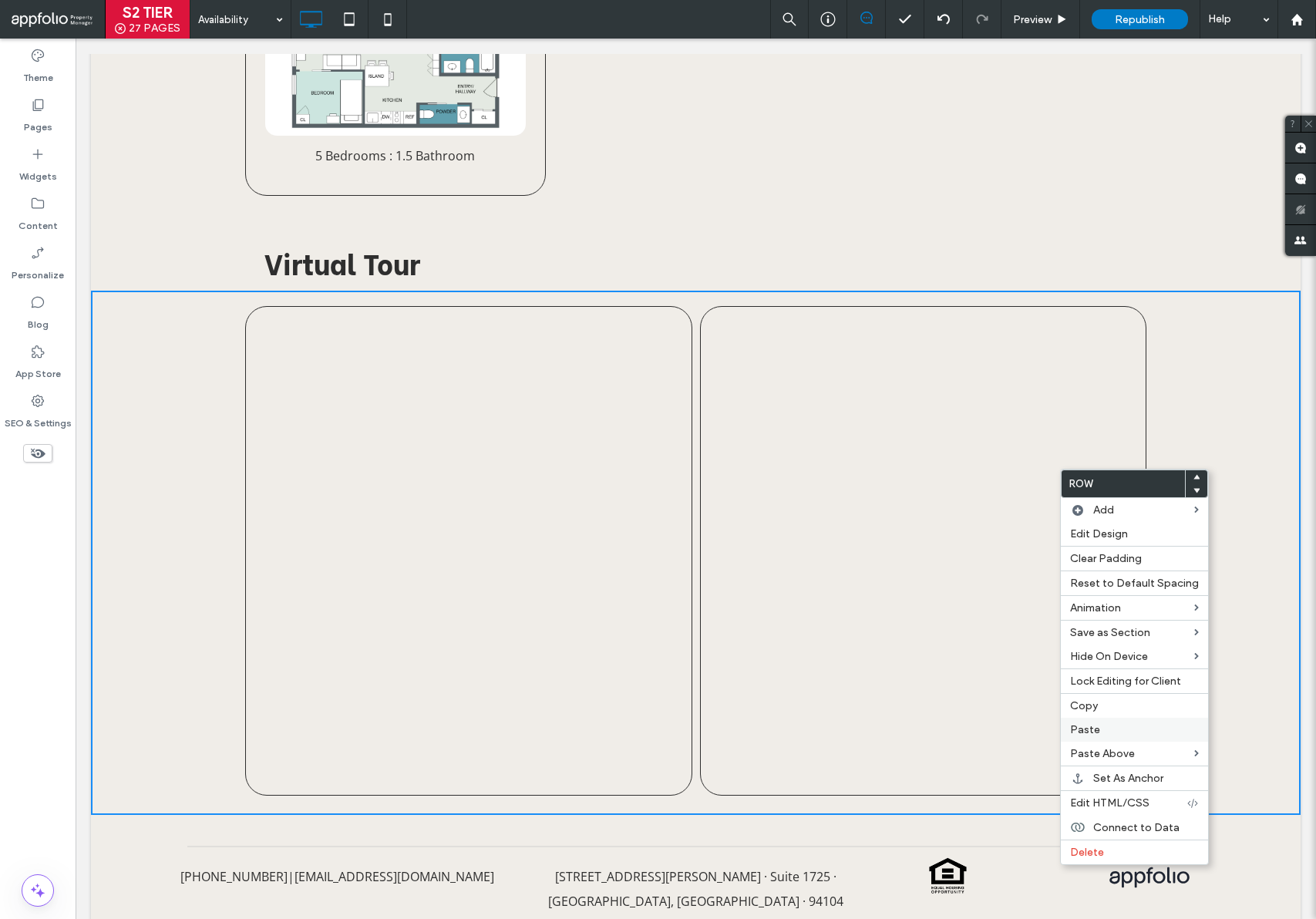
click at [1117, 724] on label "Paste" at bounding box center [1134, 730] width 129 height 13
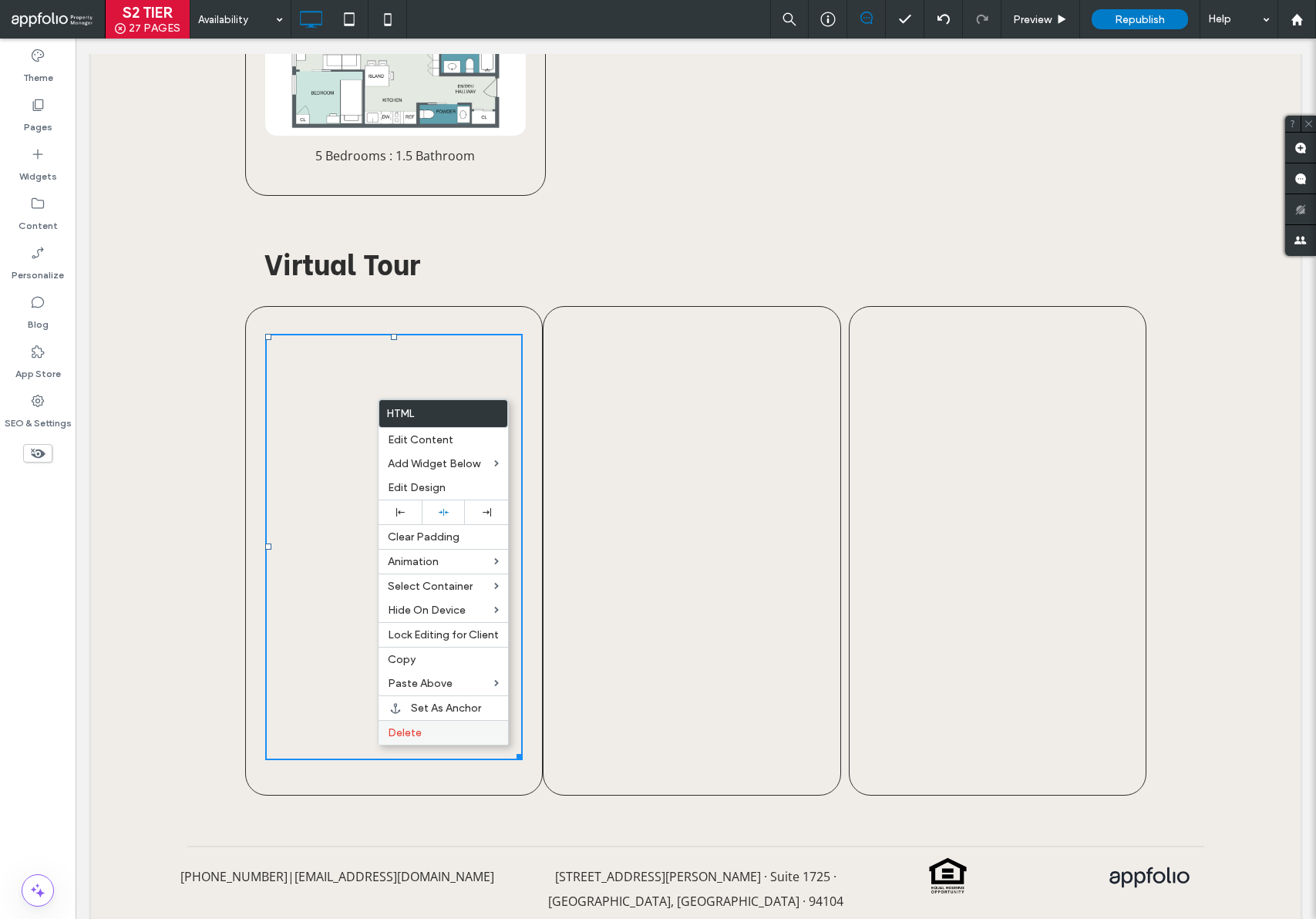
click at [414, 728] on span "Delete" at bounding box center [404, 733] width 34 height 13
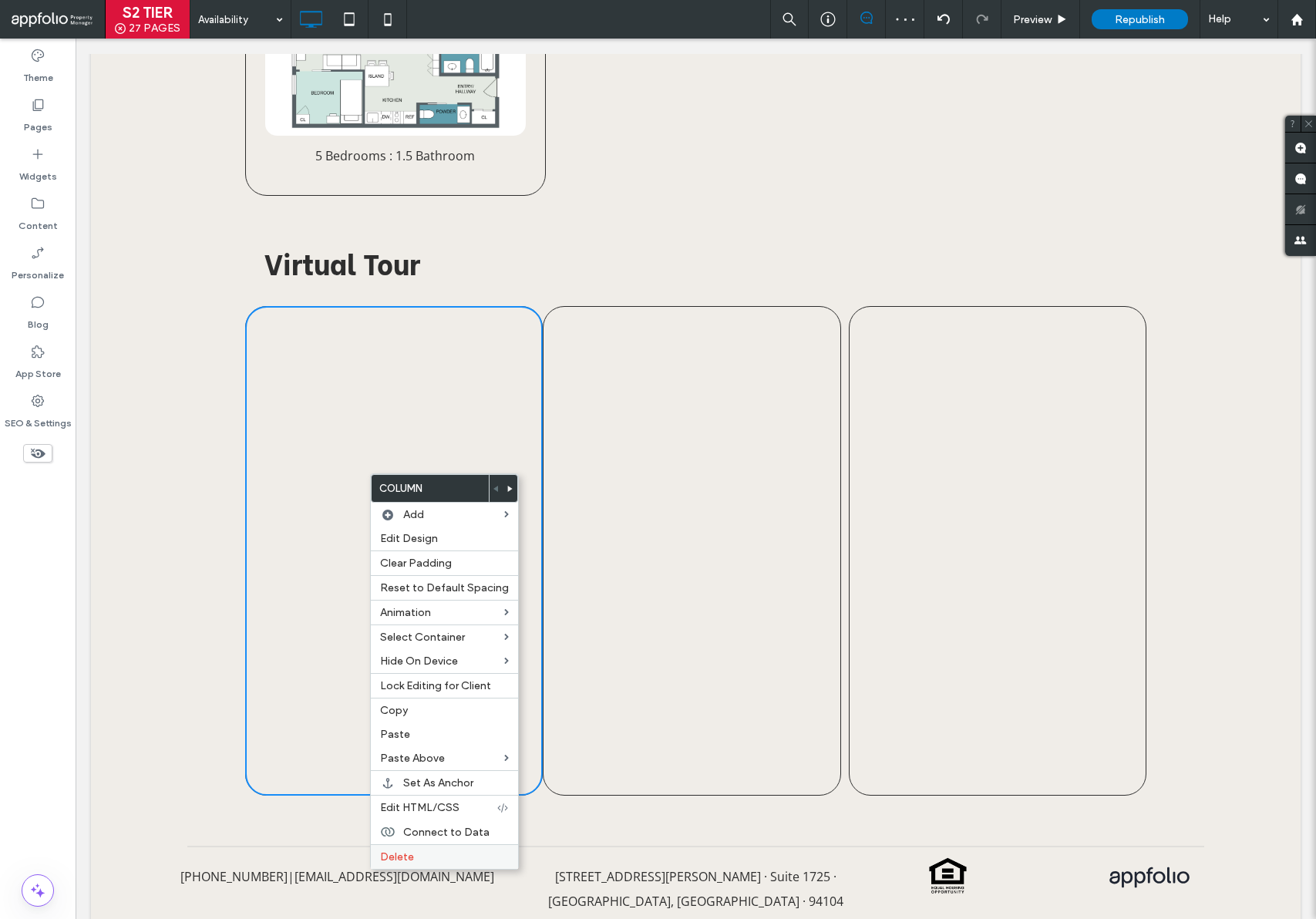
click at [411, 863] on span "Delete" at bounding box center [396, 857] width 34 height 13
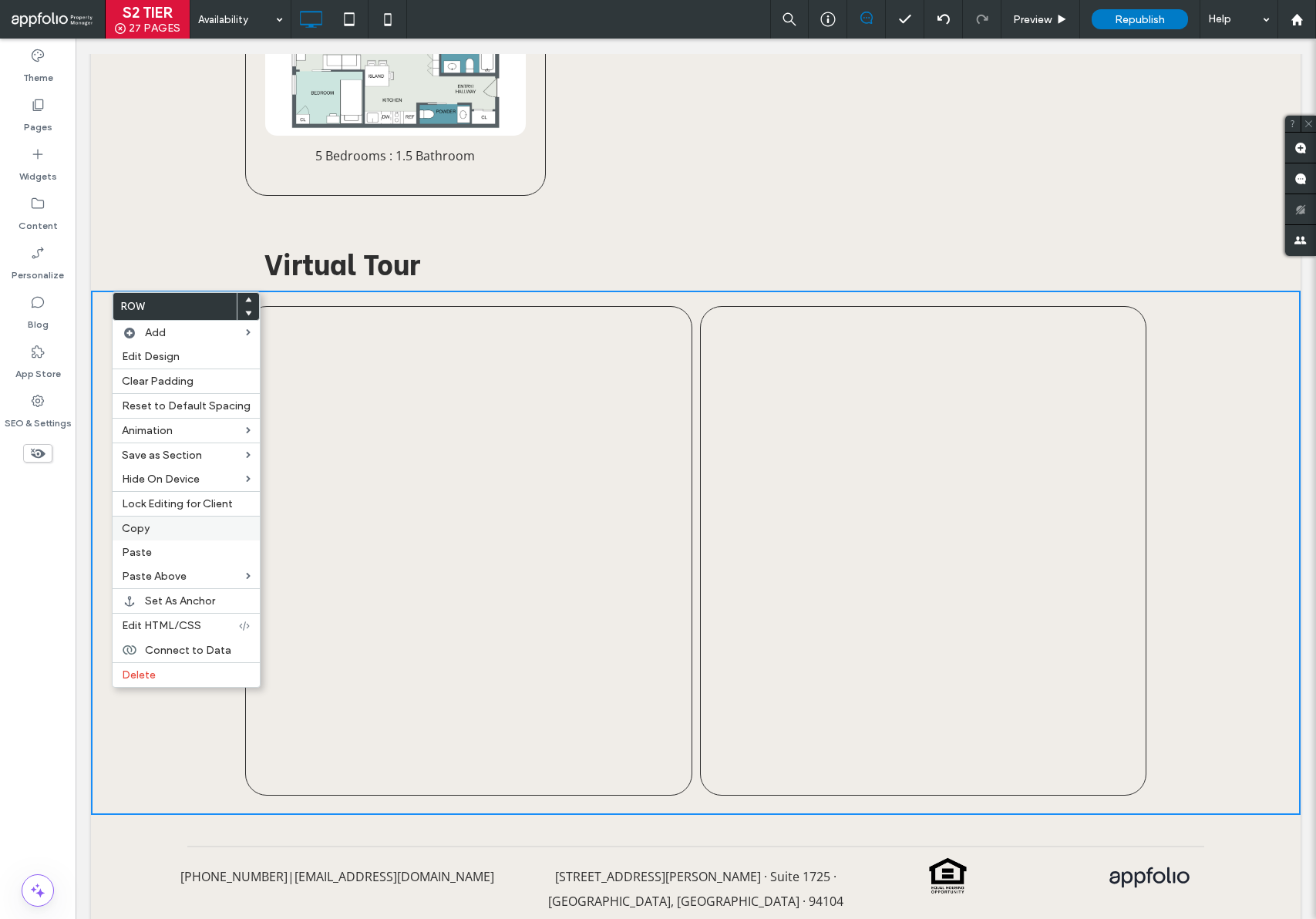
click at [172, 530] on label "Copy" at bounding box center [186, 529] width 129 height 13
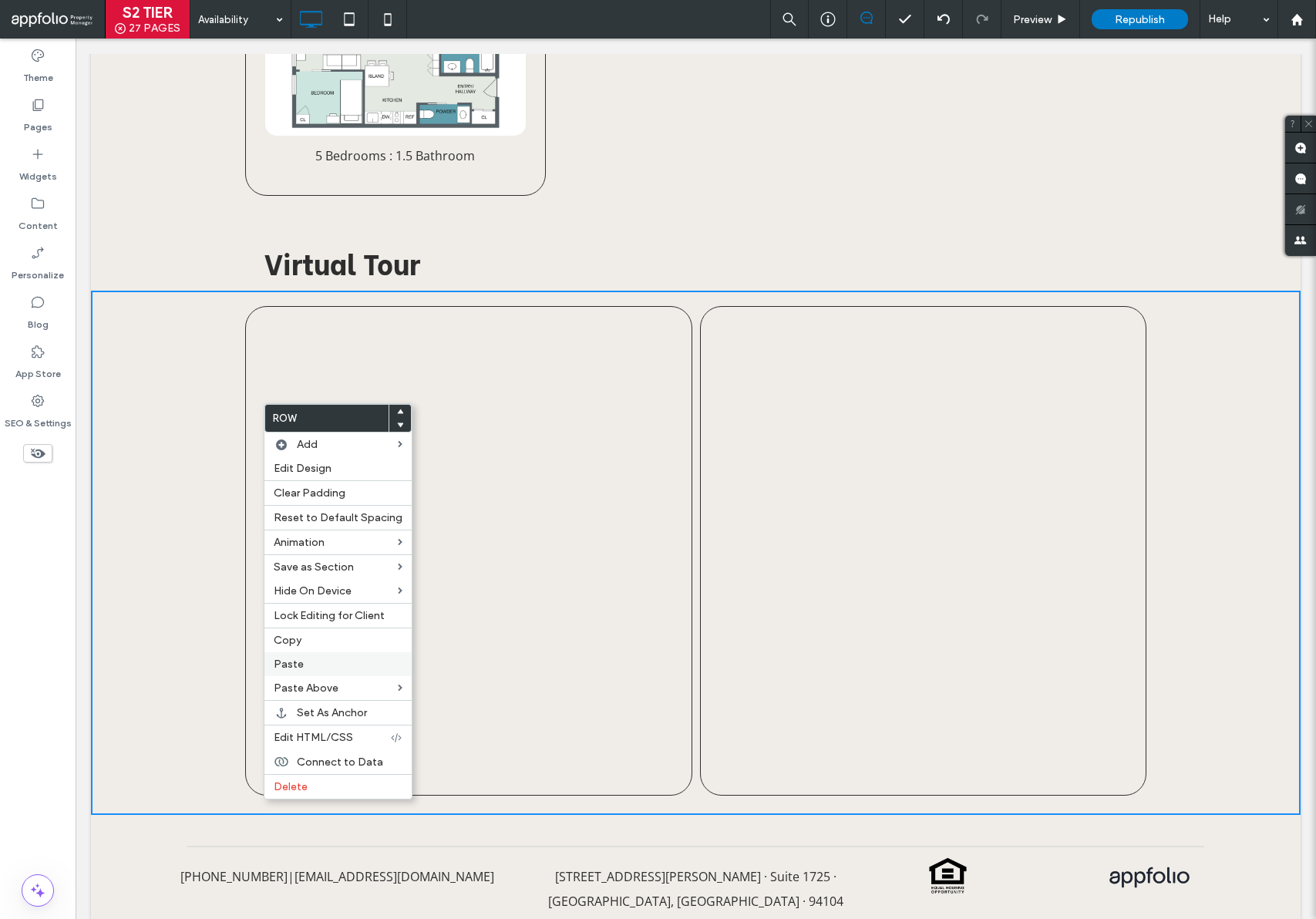
click at [315, 659] on label "Paste" at bounding box center [338, 664] width 129 height 13
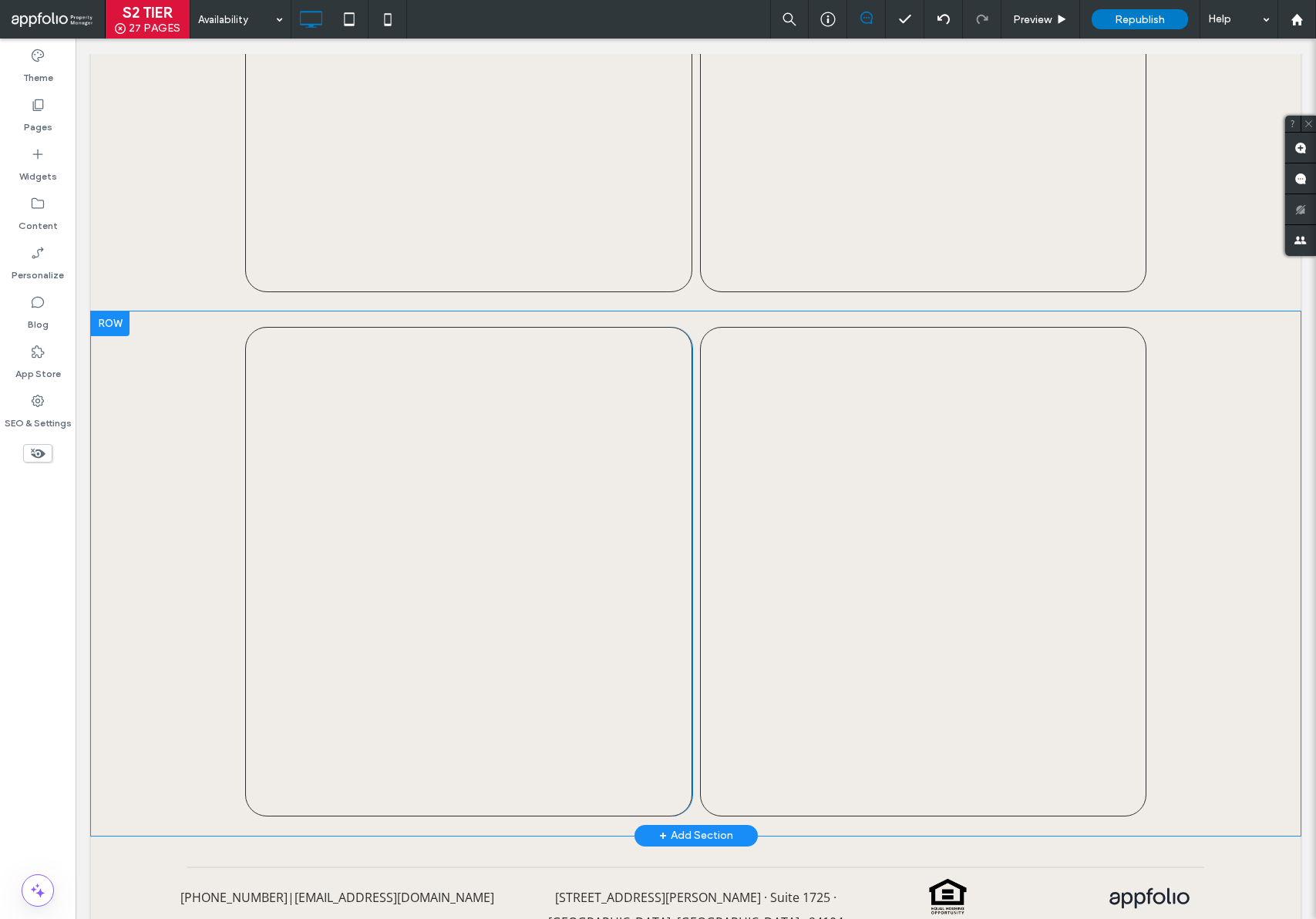
scroll to position [2099, 0]
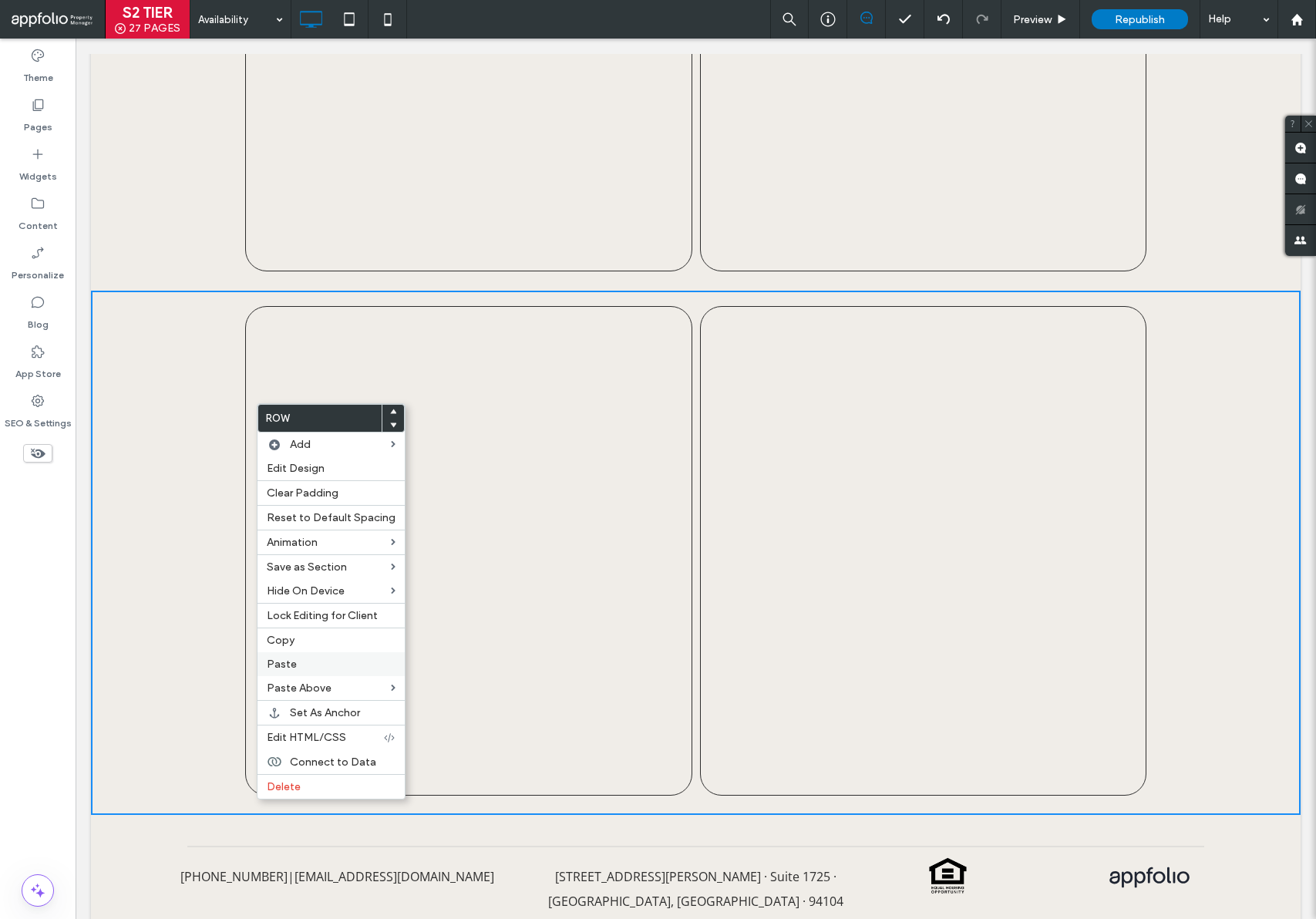
click at [302, 663] on label "Paste" at bounding box center [331, 664] width 129 height 13
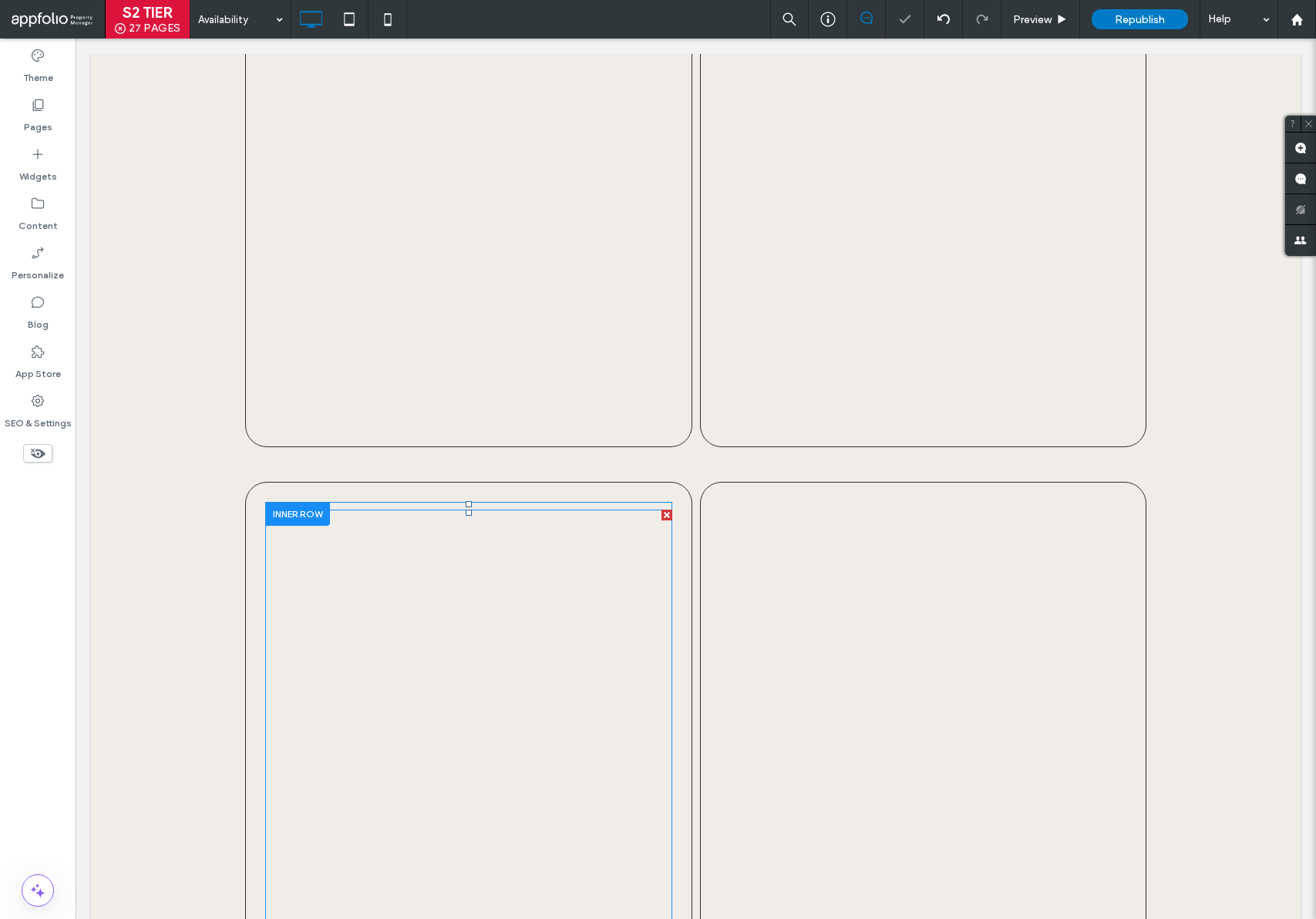
scroll to position [2557, 0]
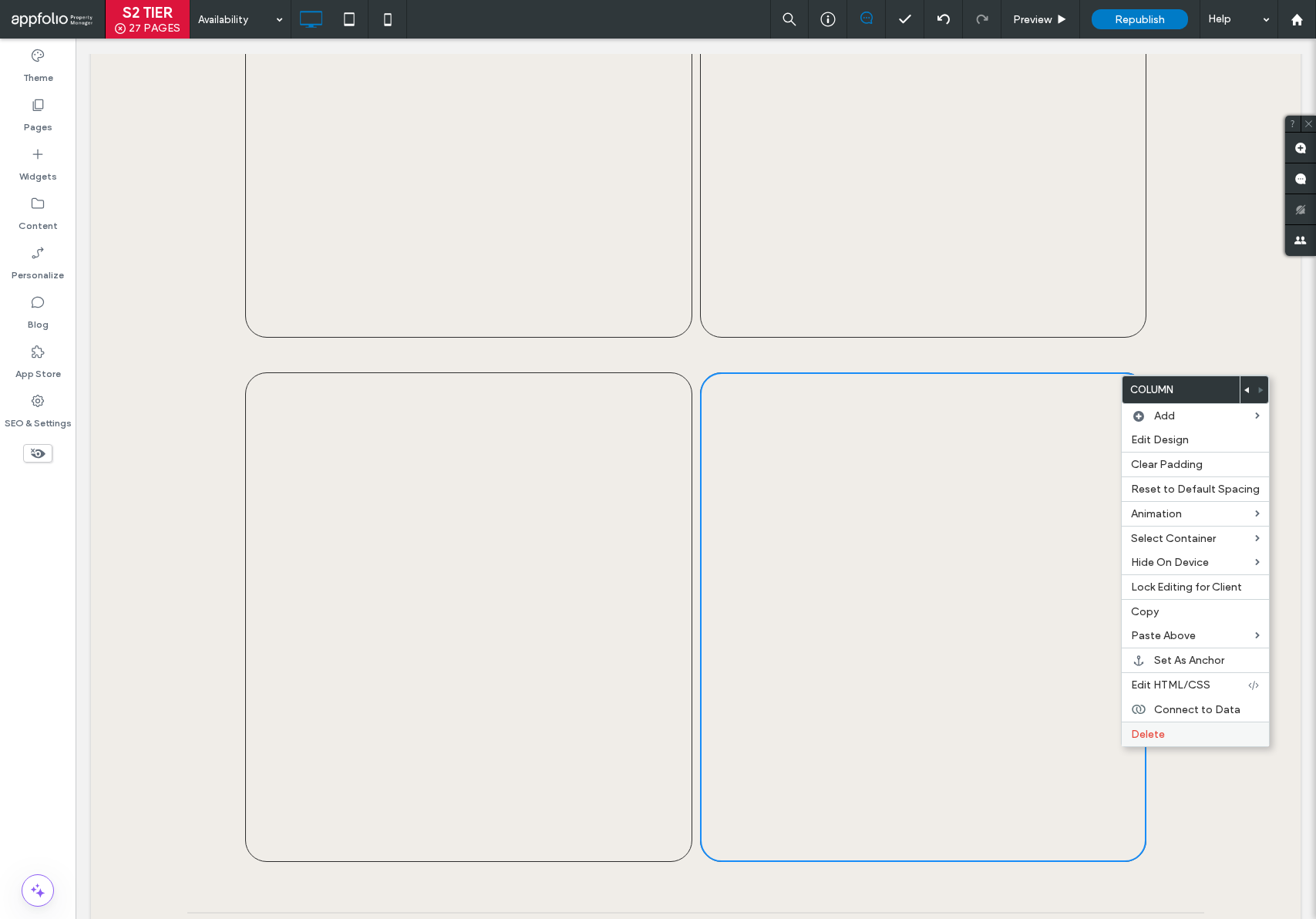
click at [1162, 737] on span "Delete" at bounding box center [1148, 735] width 34 height 13
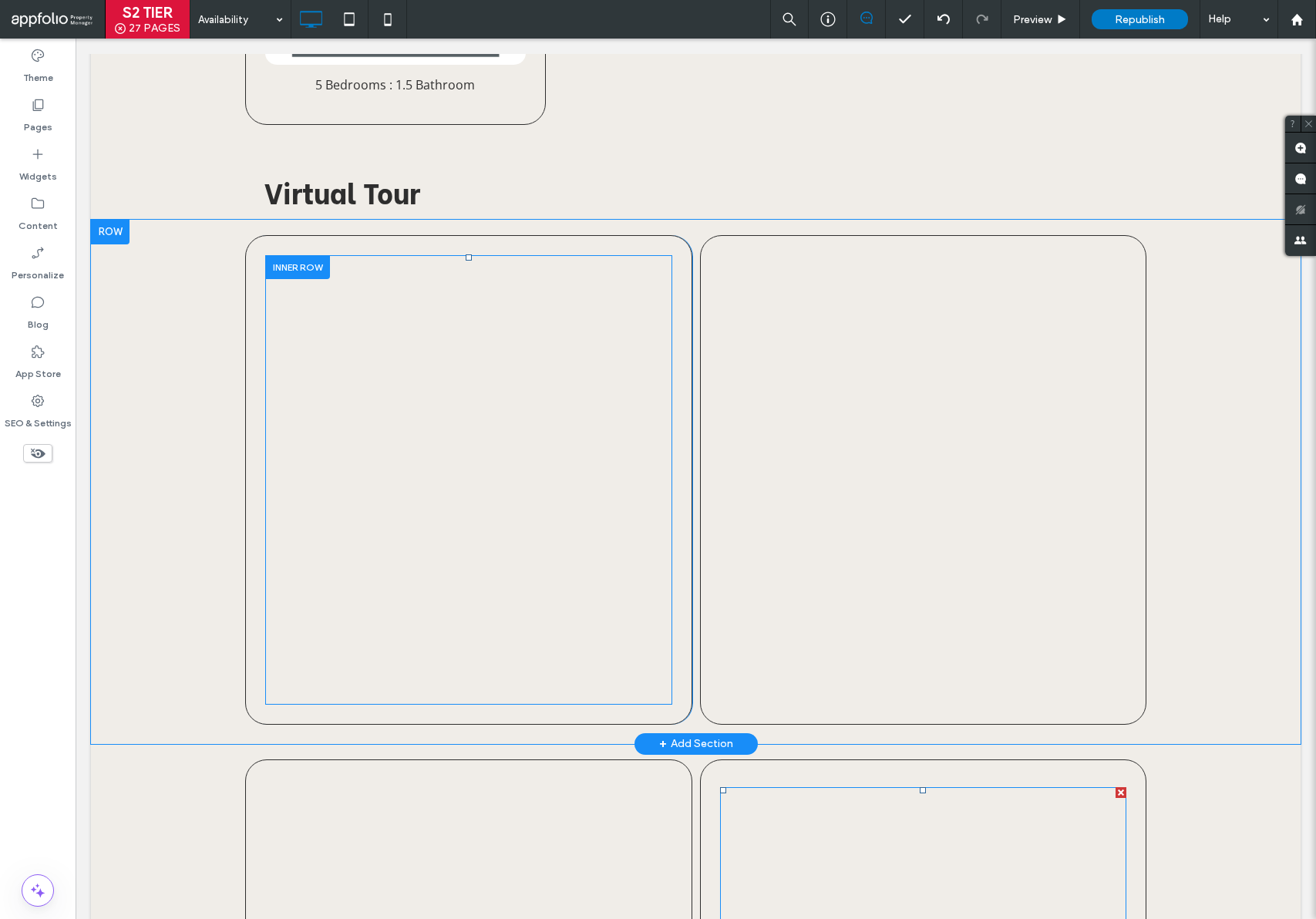
scroll to position [1587, 0]
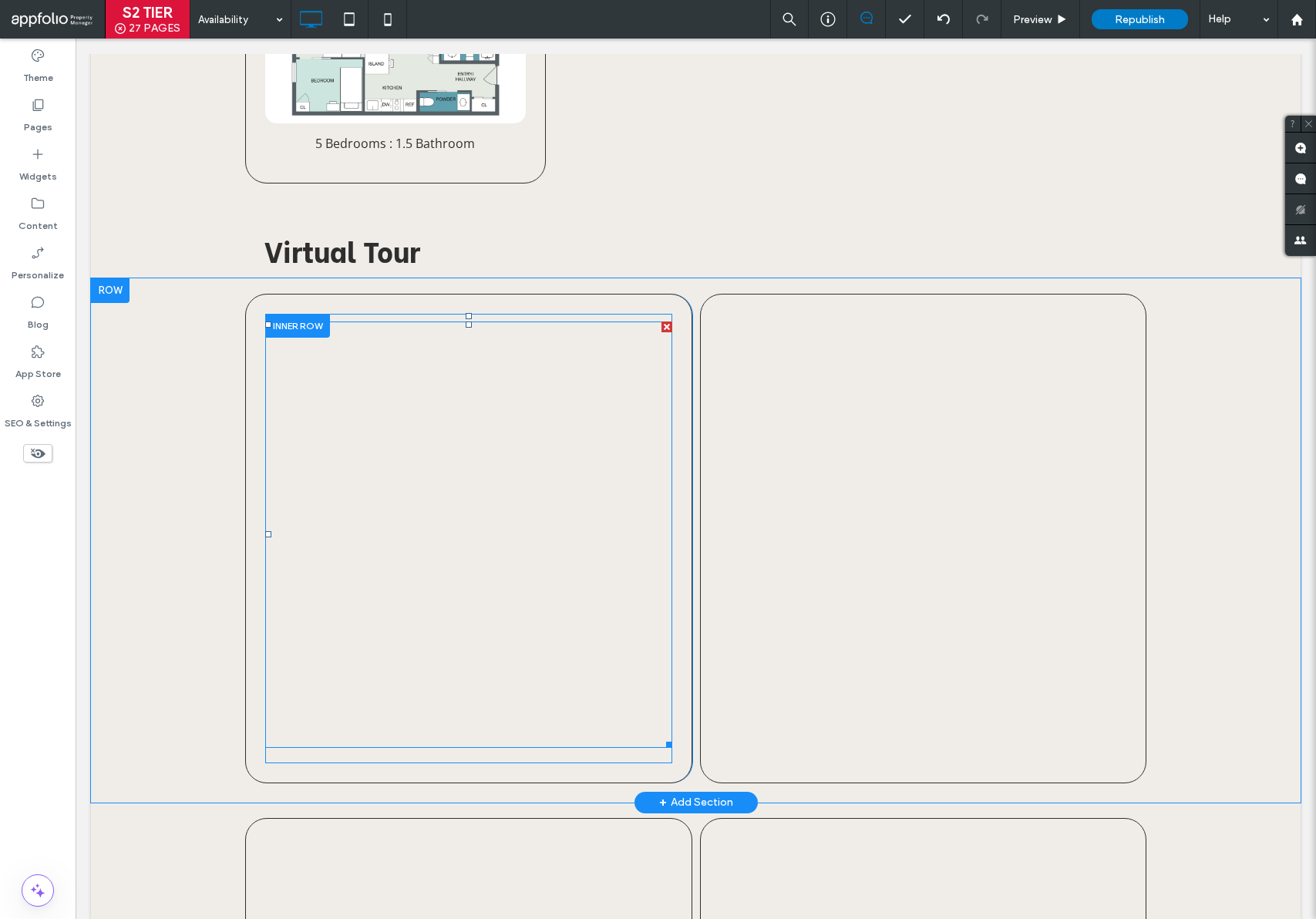
click at [489, 443] on span at bounding box center [469, 534] width 407 height 426
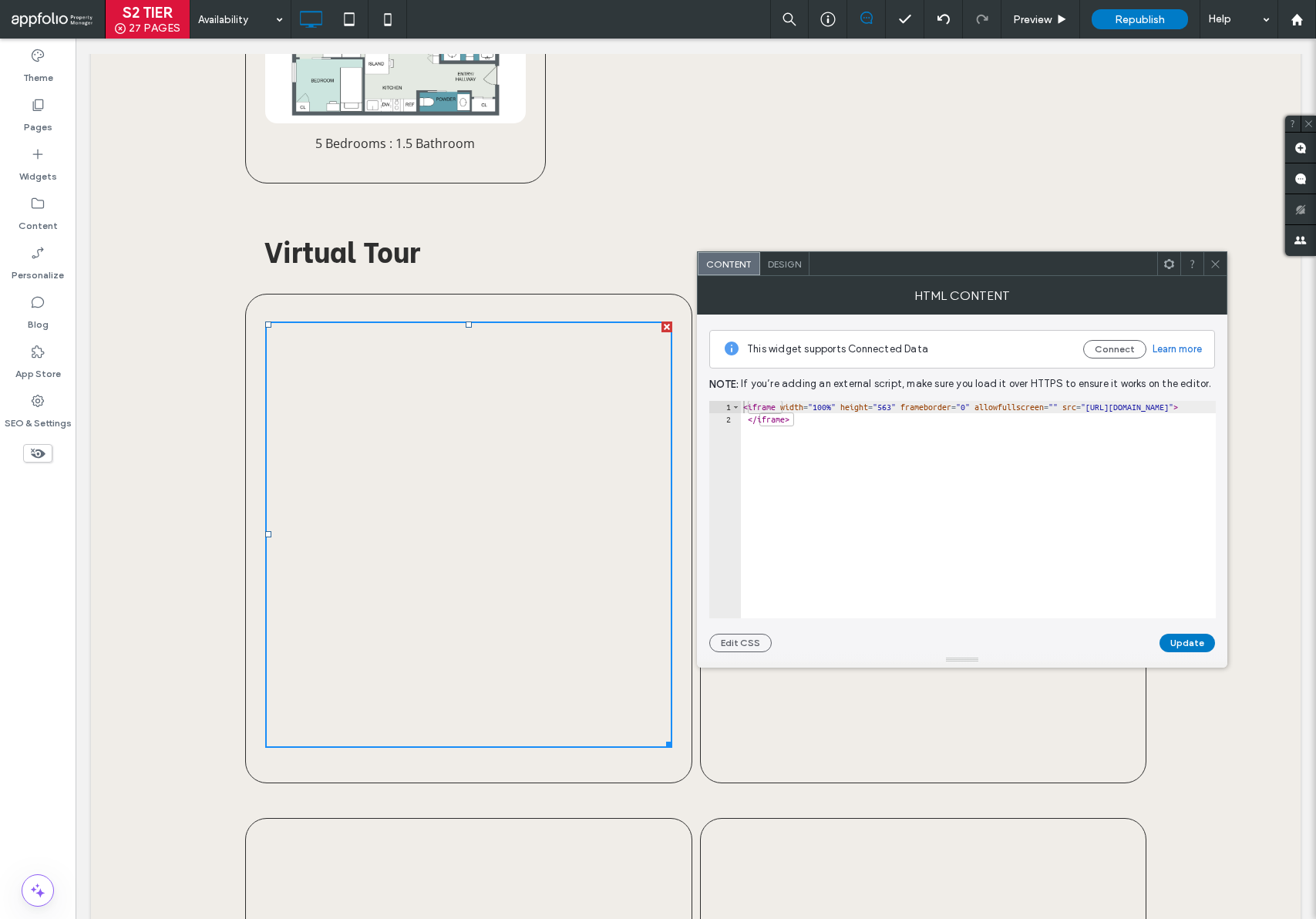
click at [1209, 264] on icon at bounding box center [1215, 264] width 11 height 11
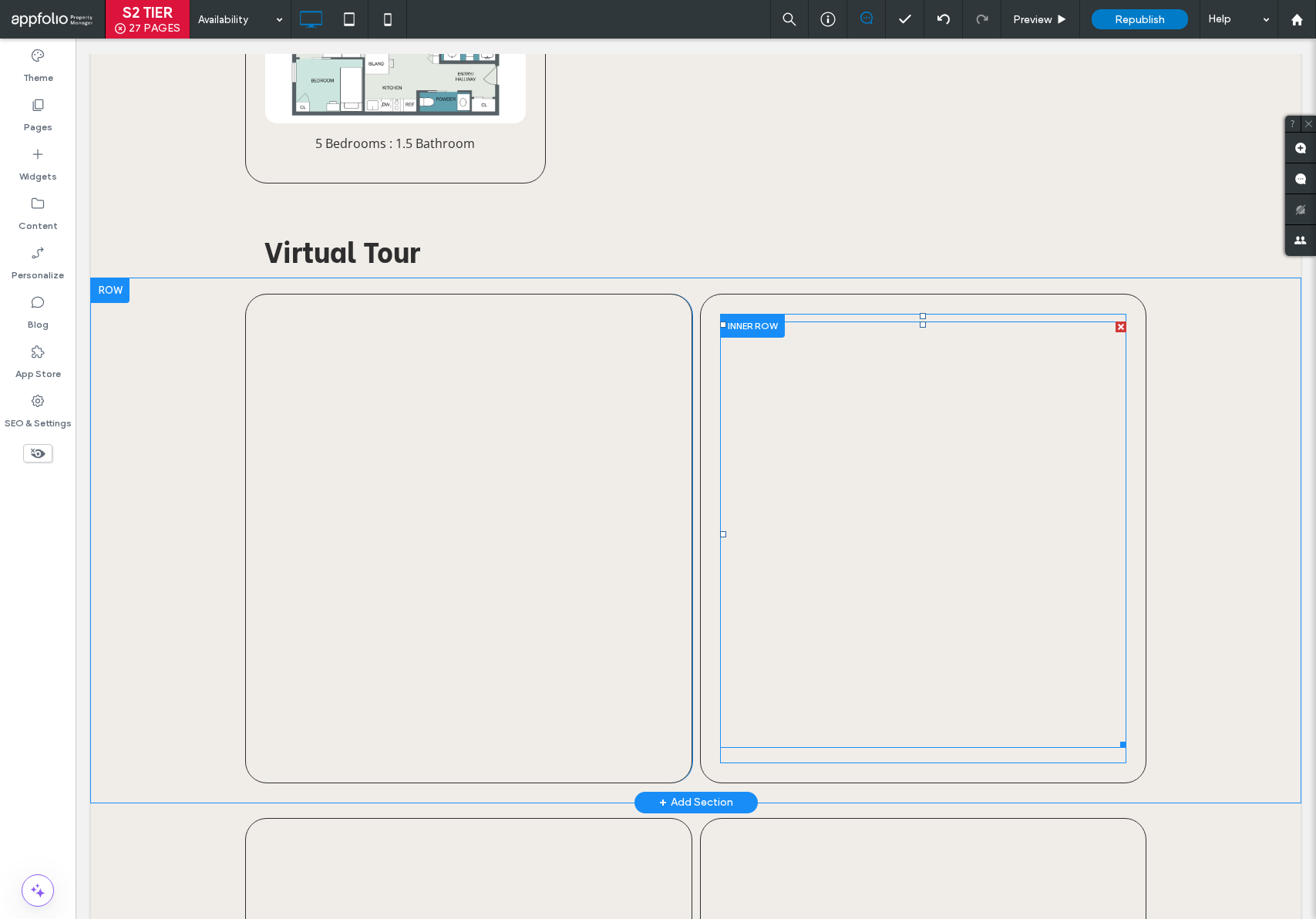
click at [990, 509] on span at bounding box center [924, 534] width 407 height 426
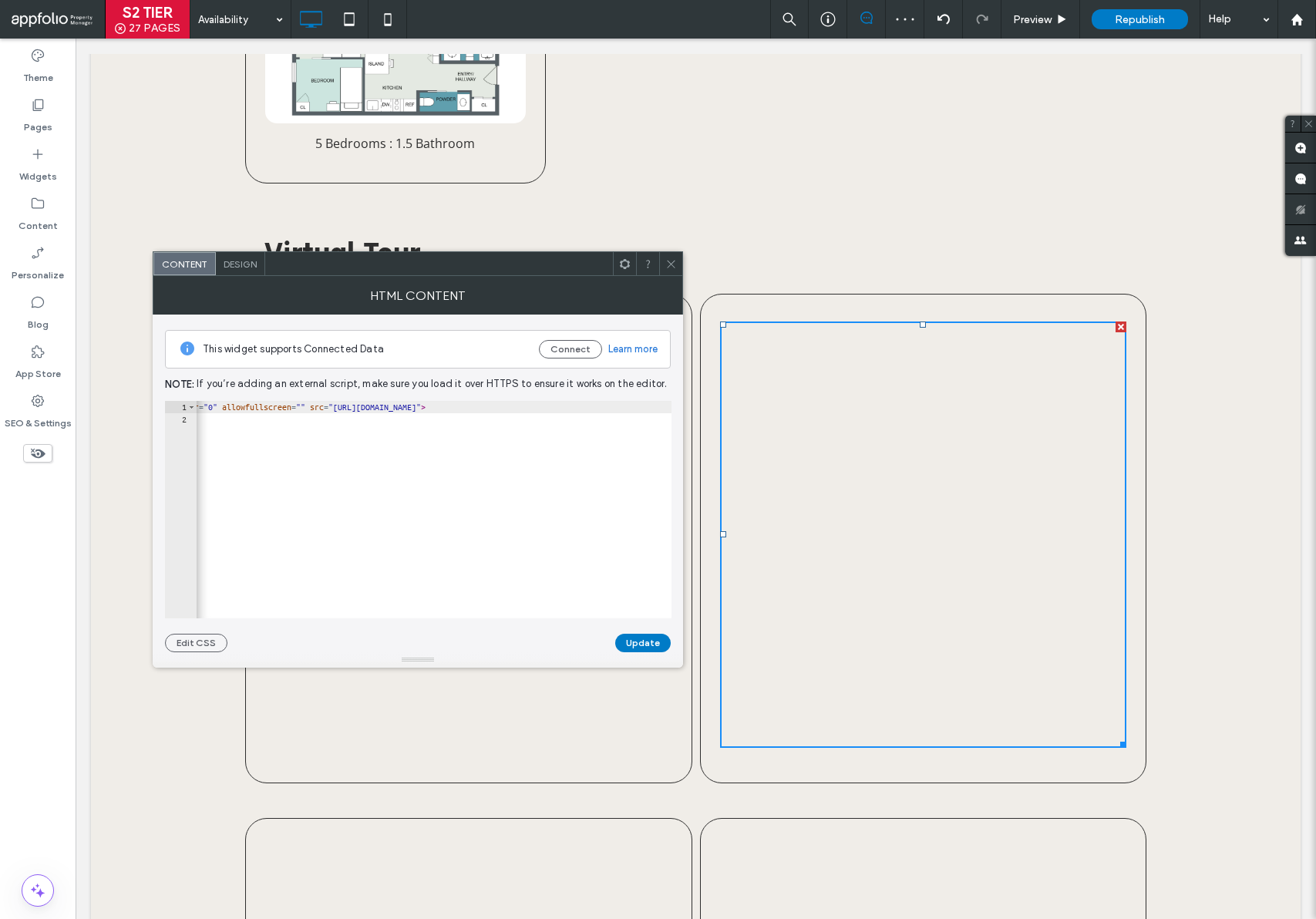
scroll to position [0, 214]
drag, startPoint x: 662, startPoint y: 409, endPoint x: 396, endPoint y: 412, distance: 266.0
click at [396, 412] on div "< iframe width = "100%" height = "563" frameborder = "0" allowfullscreen = "" s…" at bounding box center [327, 516] width 689 height 231
paste textarea "Cursor at row 1"
type textarea "**********"
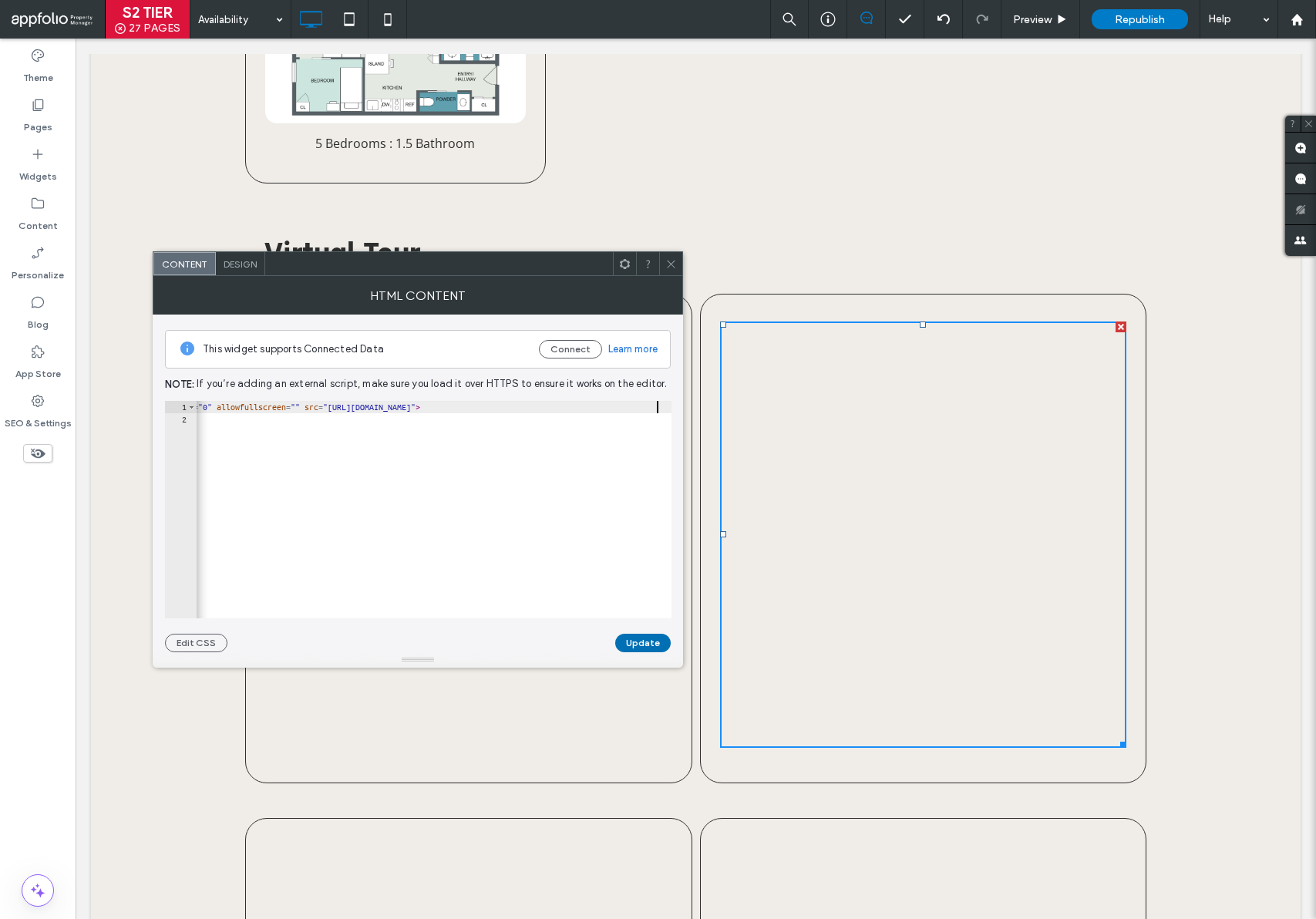
click at [645, 641] on button "Update" at bounding box center [642, 643] width 55 height 18
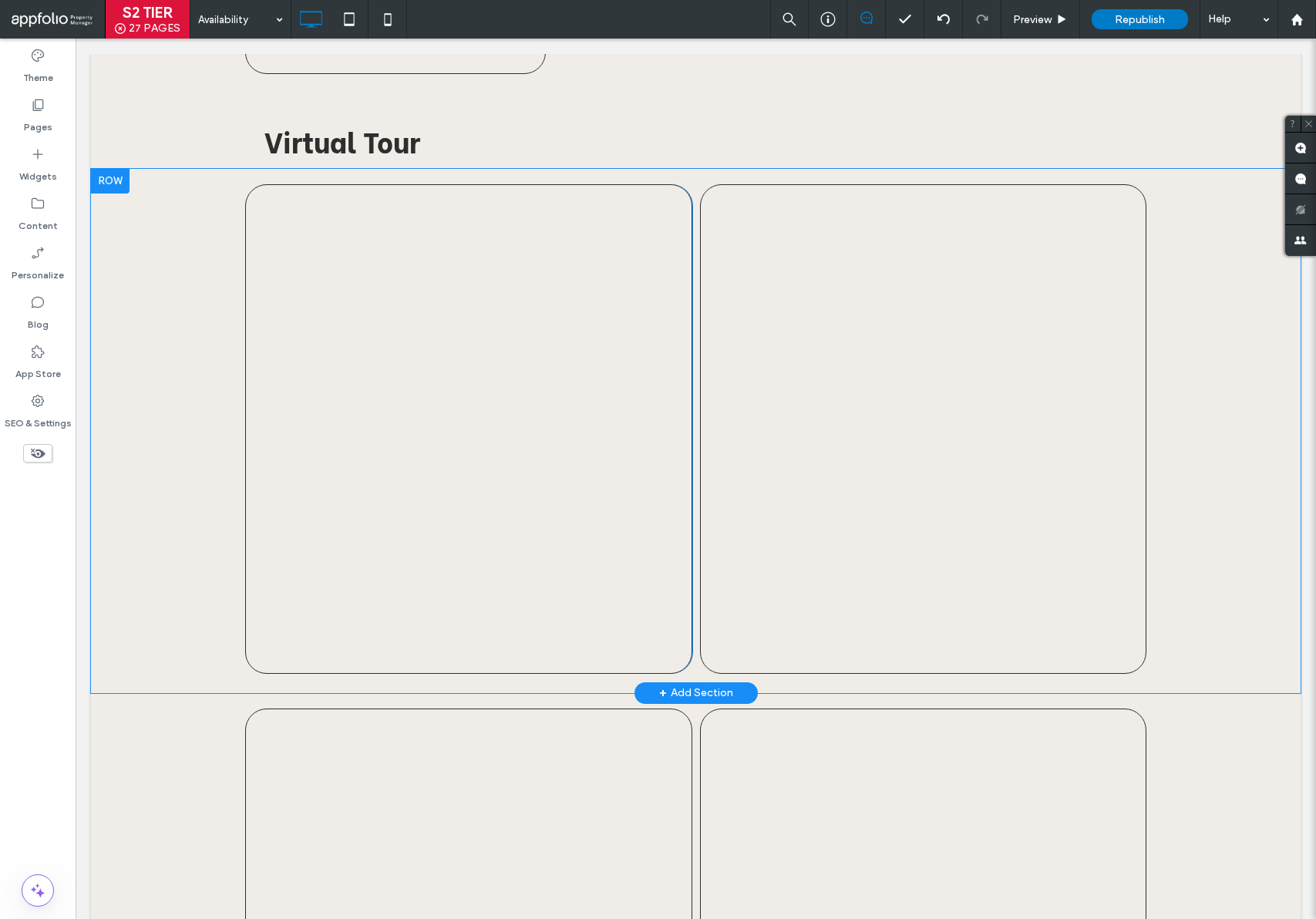
scroll to position [1717, 0]
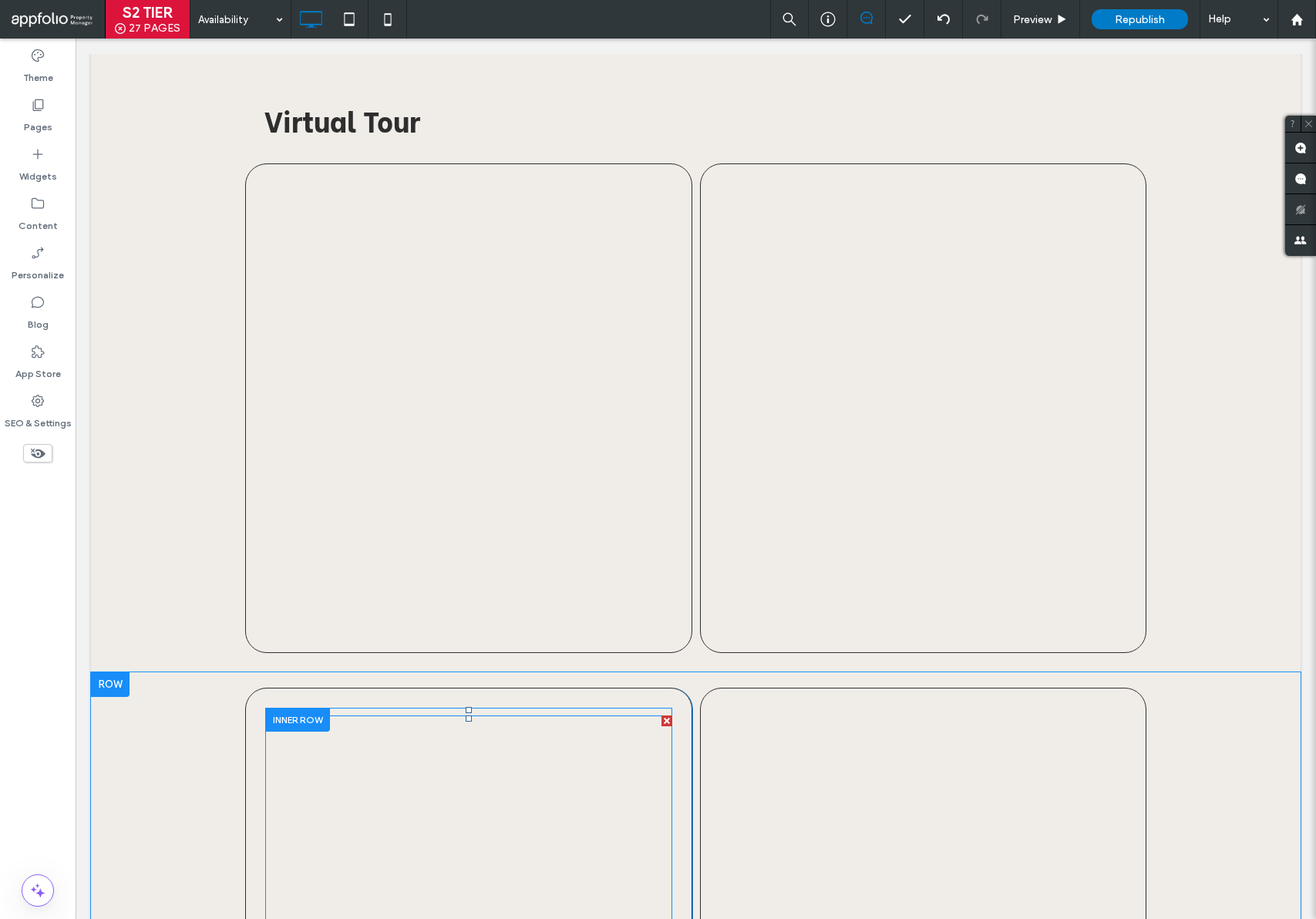
click at [405, 801] on span at bounding box center [469, 929] width 407 height 426
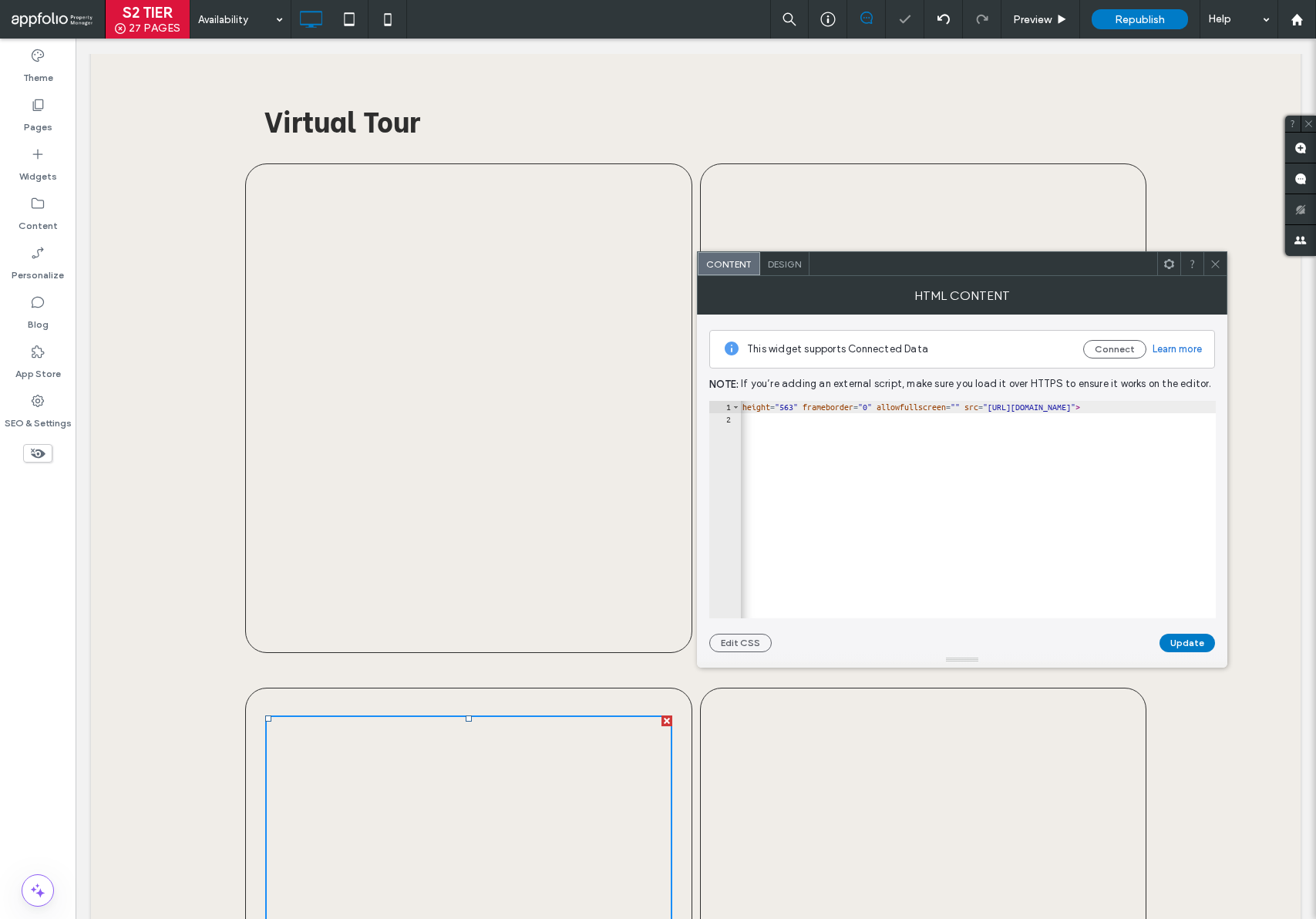
scroll to position [0, 214]
drag, startPoint x: 942, startPoint y: 409, endPoint x: 1200, endPoint y: 411, distance: 258.0
click at [1200, 411] on div "< iframe width = "100%" height = "563" frameborder = "0" allowfullscreen = "" s…" at bounding box center [871, 516] width 689 height 231
paste textarea "Cursor at row 1"
type textarea "**********"
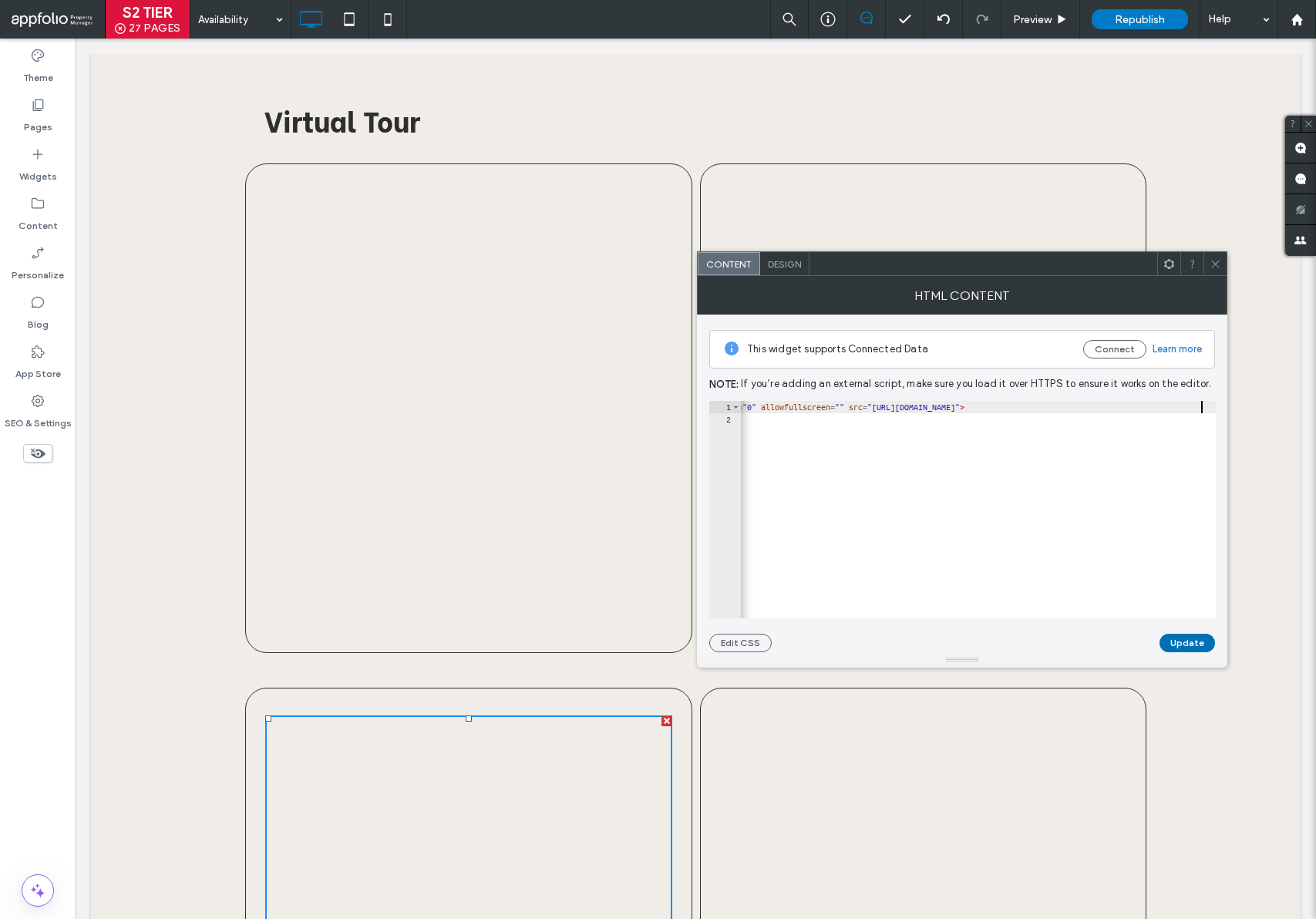
click at [1176, 637] on button "Update" at bounding box center [1186, 643] width 55 height 18
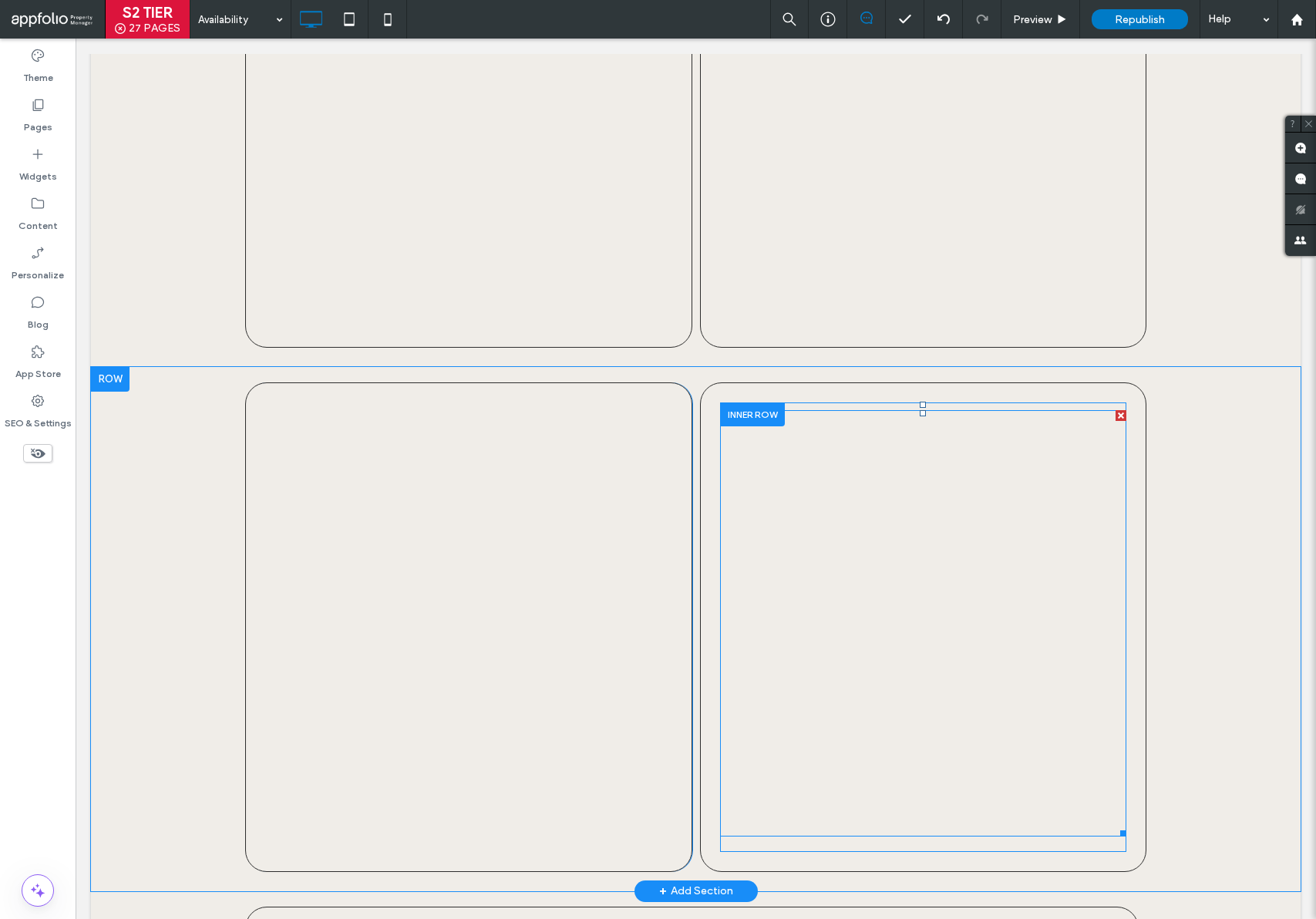
scroll to position [2131, 0]
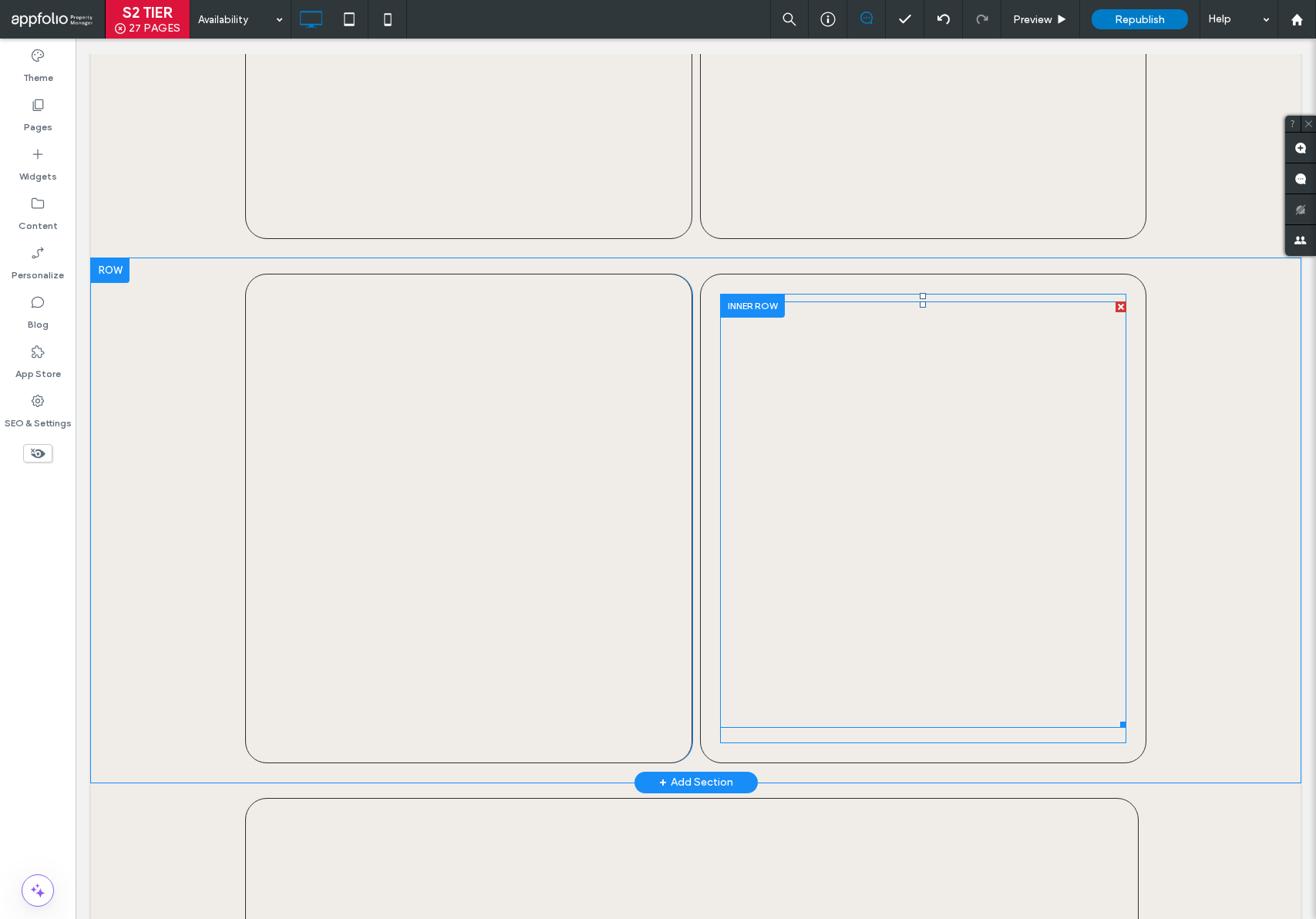
click at [906, 611] on span at bounding box center [924, 514] width 407 height 426
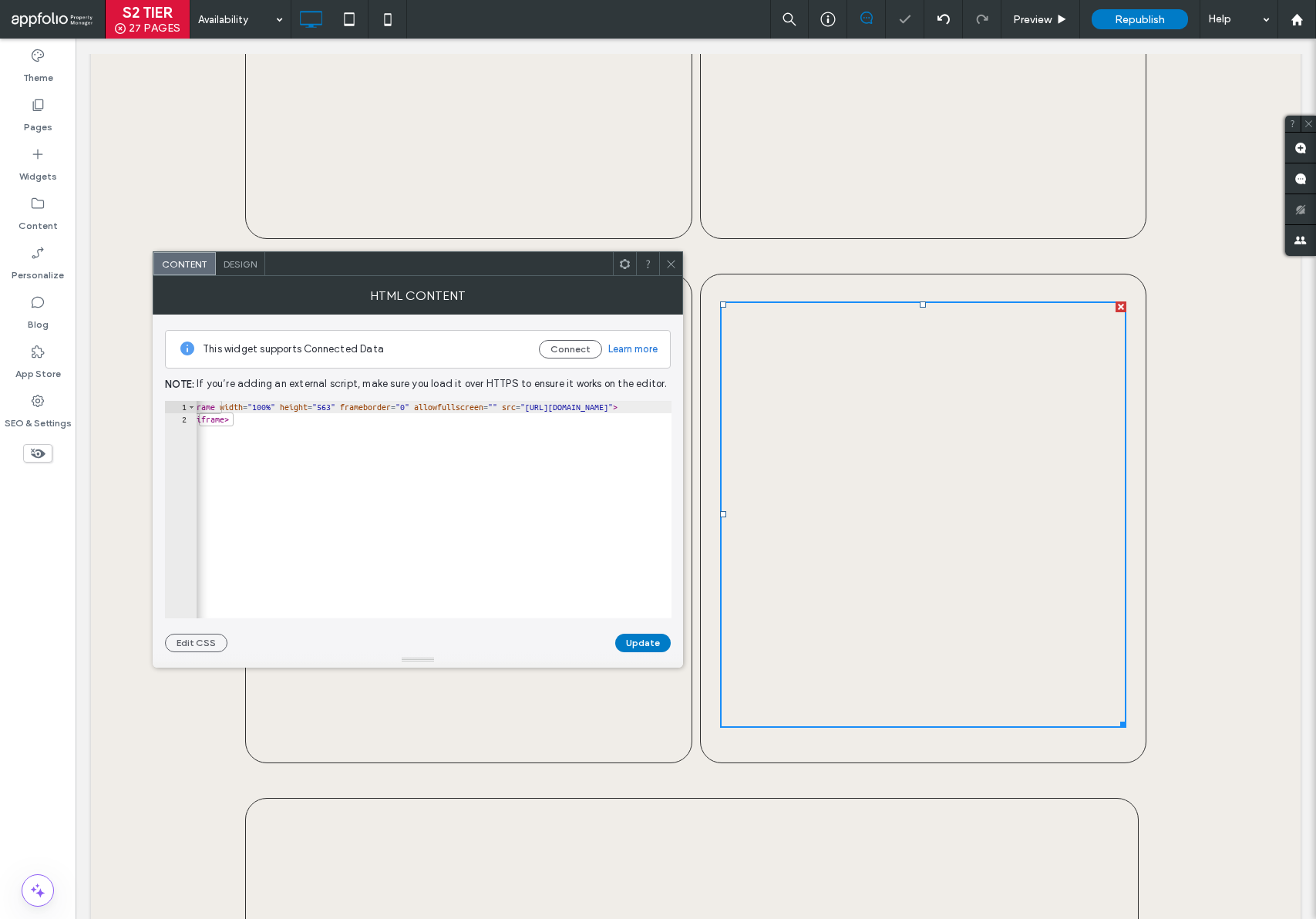
scroll to position [0, 214]
drag, startPoint x: 397, startPoint y: 409, endPoint x: 655, endPoint y: 402, distance: 258.1
click at [655, 402] on div "< iframe width = "100%" height = "563" frameborder = "0" allowfullscreen = "" s…" at bounding box center [327, 516] width 689 height 231
paste textarea "Cursor at row 1"
type textarea "**********"
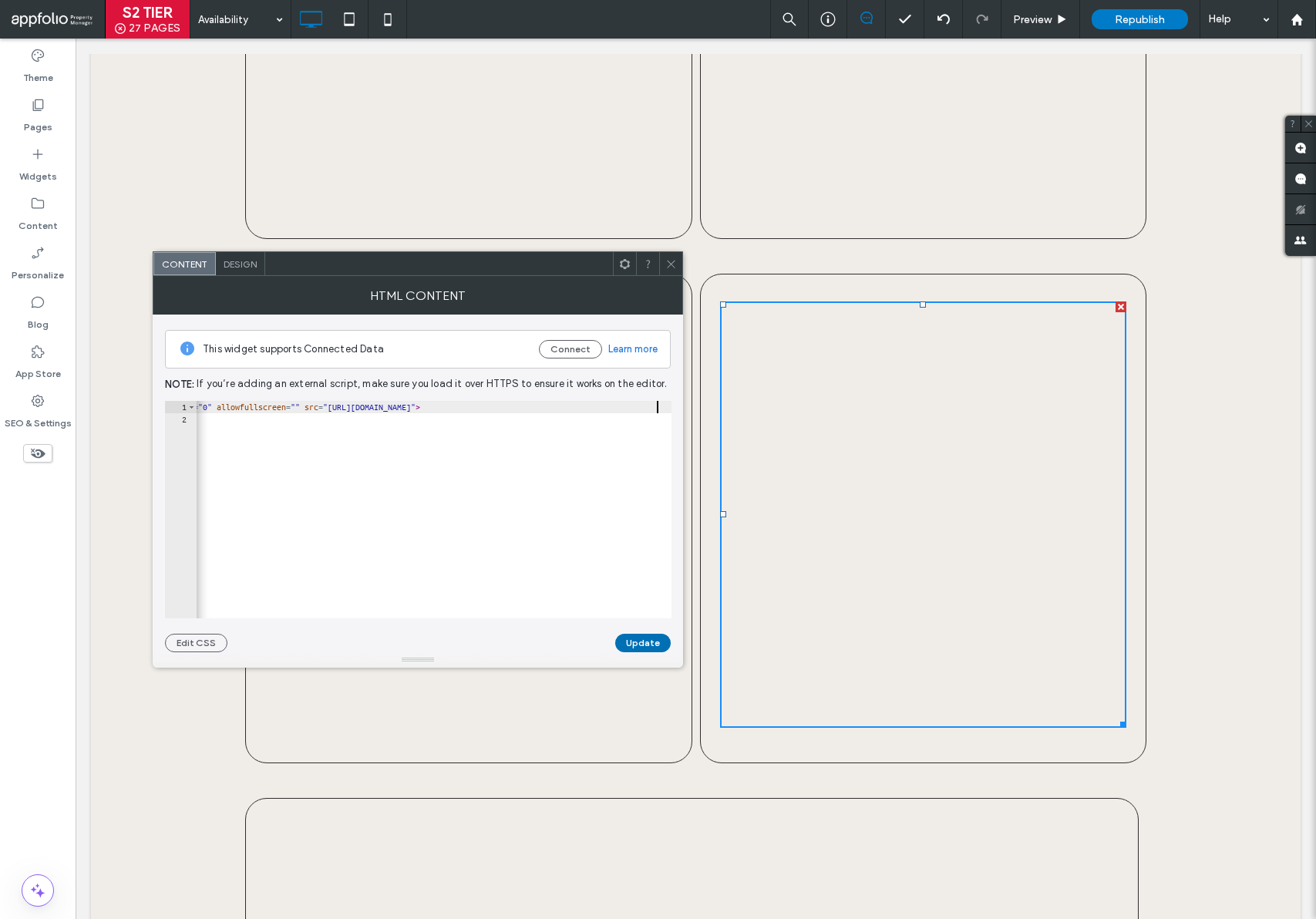
click at [641, 643] on button "Update" at bounding box center [642, 643] width 55 height 18
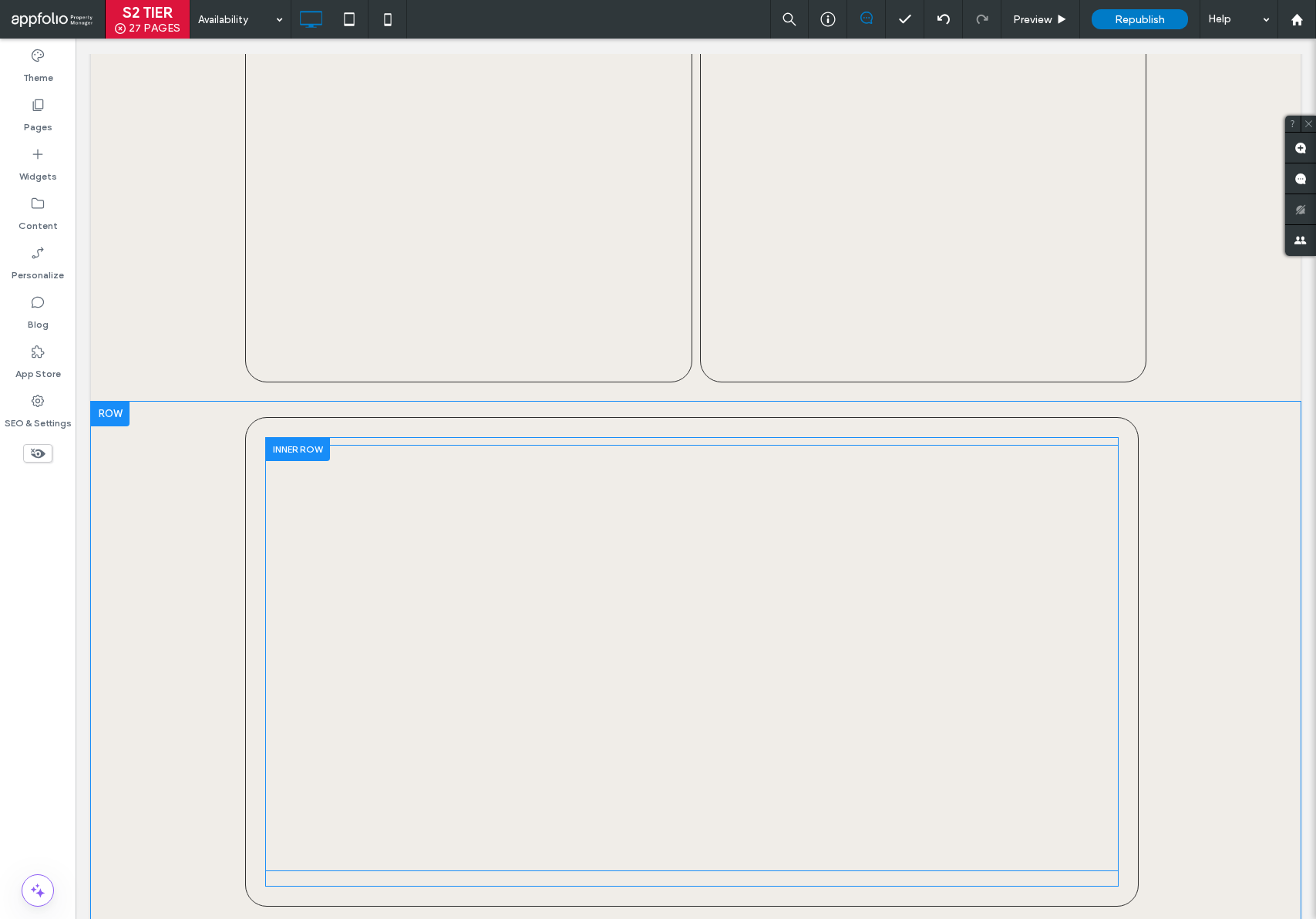
scroll to position [2534, 0]
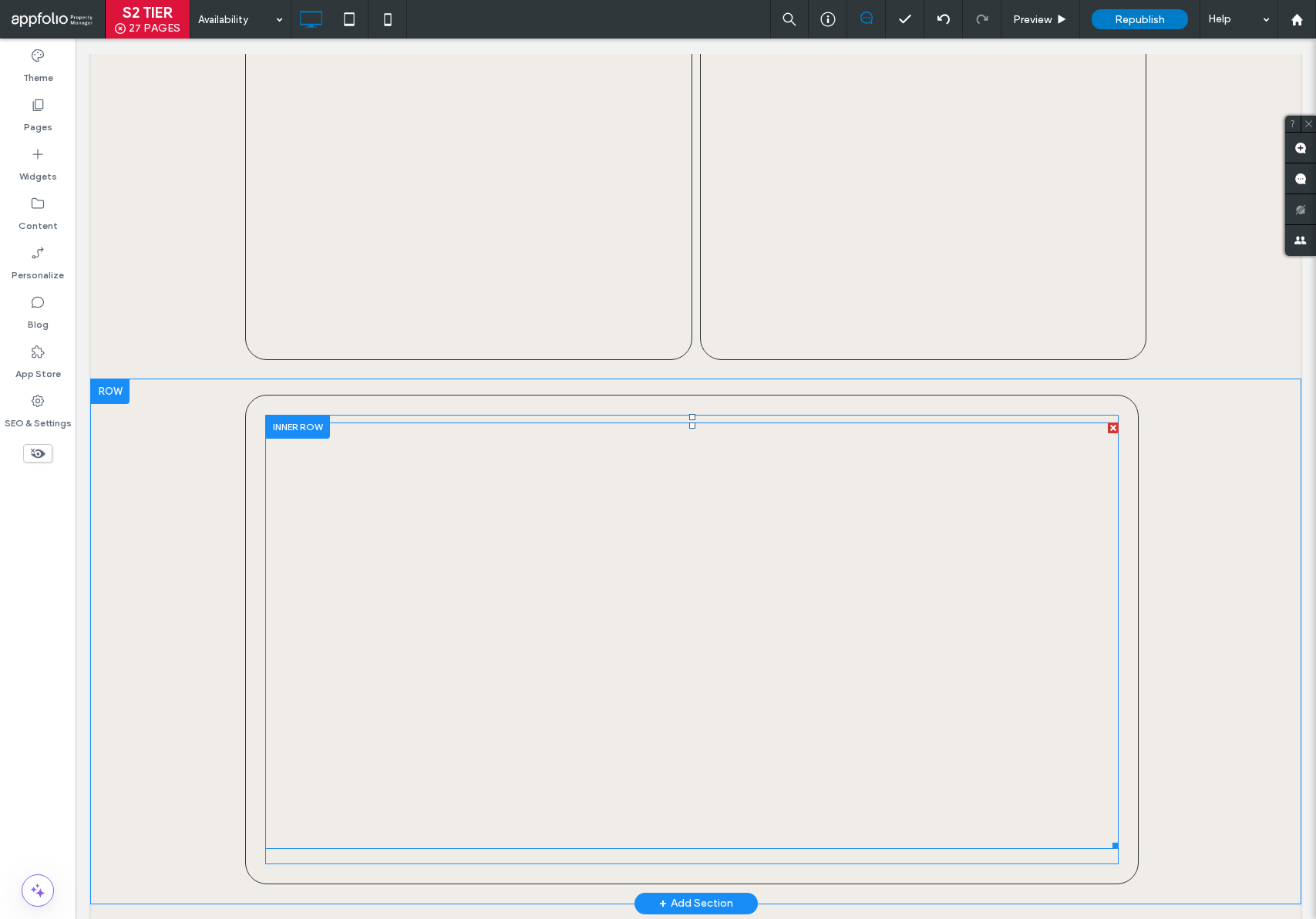
click at [687, 602] on span at bounding box center [691, 635] width 853 height 426
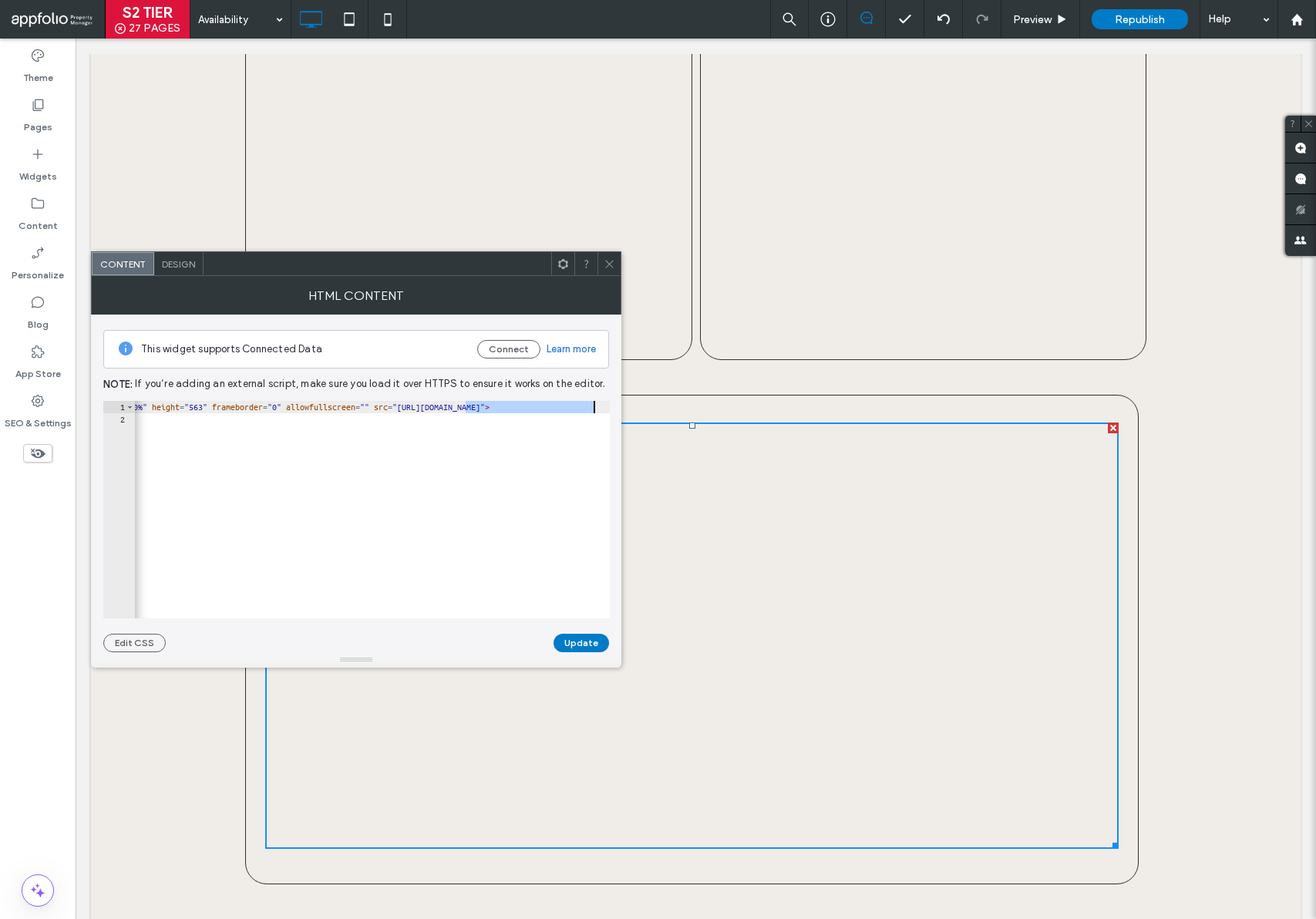
scroll to position [0, 214]
drag, startPoint x: 335, startPoint y: 405, endPoint x: 594, endPoint y: 410, distance: 259.0
click at [594, 410] on div "< iframe width = "100%" height = "563" frameborder = "0" allowfullscreen = "" s…" at bounding box center [265, 516] width 689 height 231
paste textarea "Cursor at row 1"
type textarea "**********"
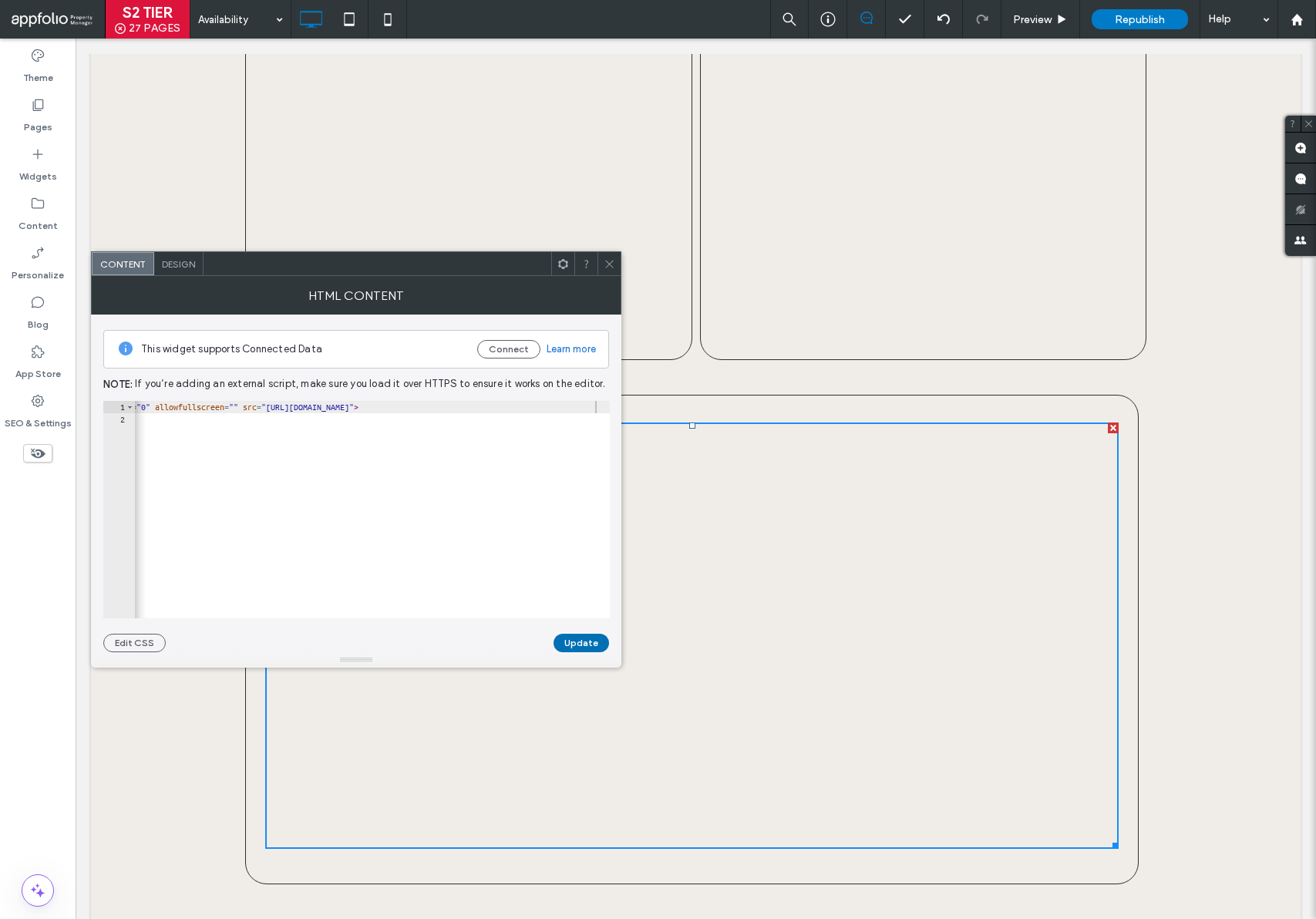
click at [583, 639] on button "Update" at bounding box center [581, 643] width 55 height 18
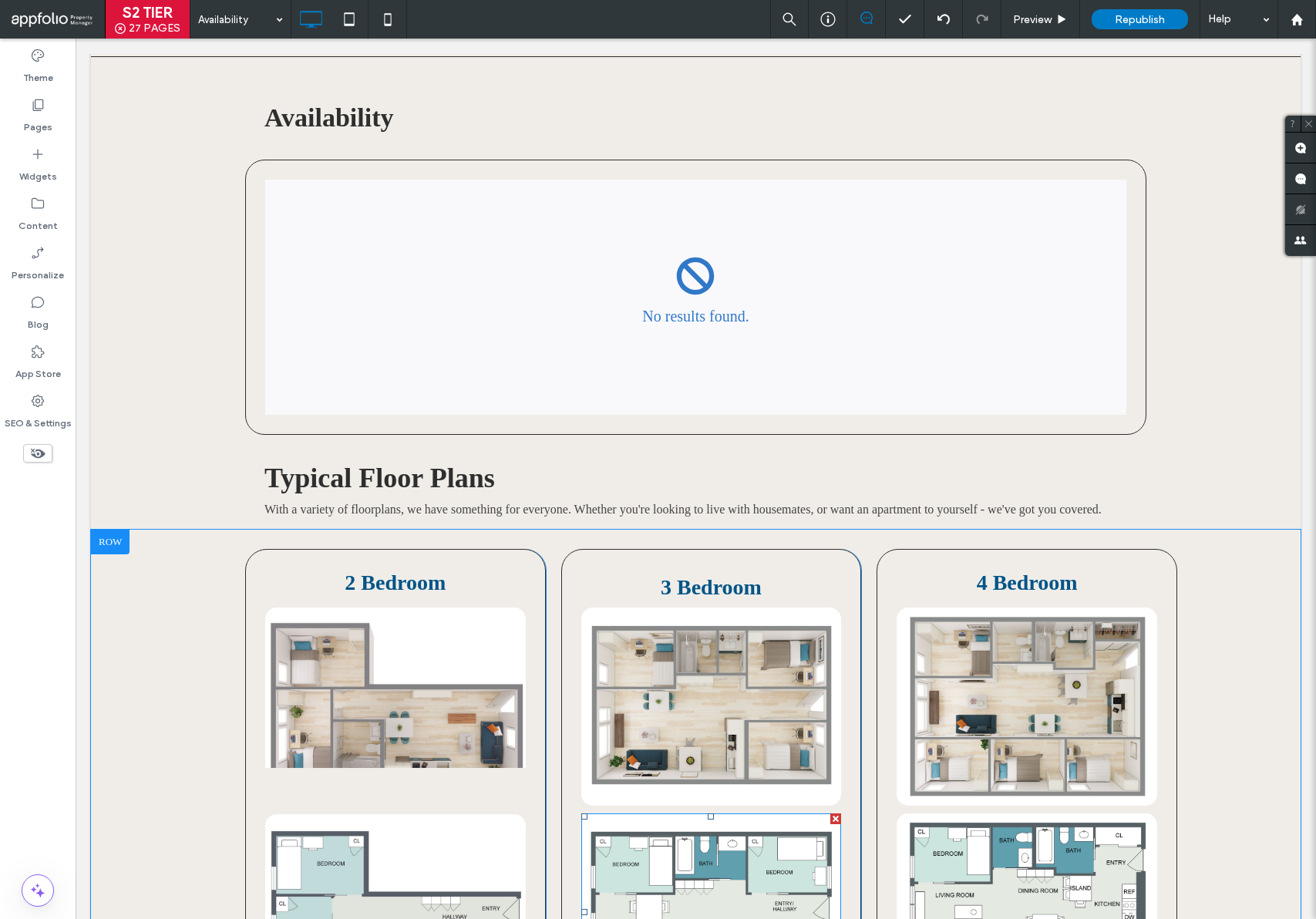
scroll to position [0, 0]
